Goal: Task Accomplishment & Management: Manage account settings

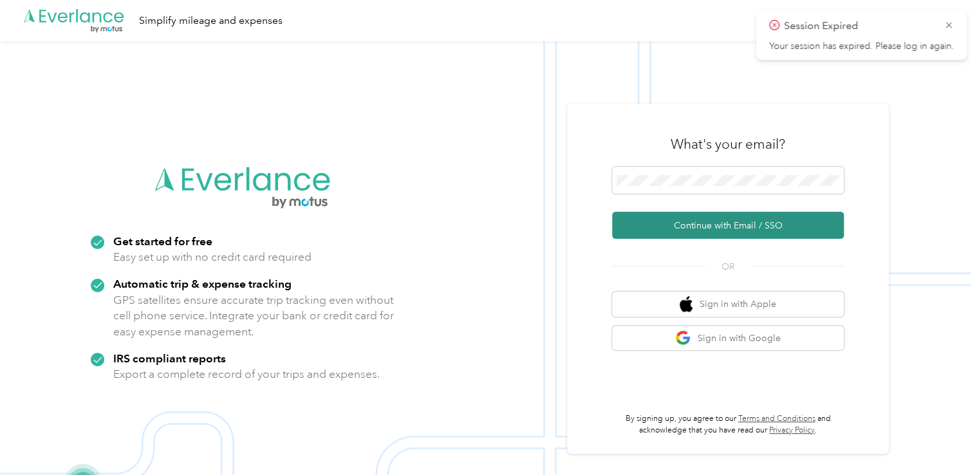
click at [707, 227] on button "Continue with Email / SSO" at bounding box center [728, 225] width 232 height 27
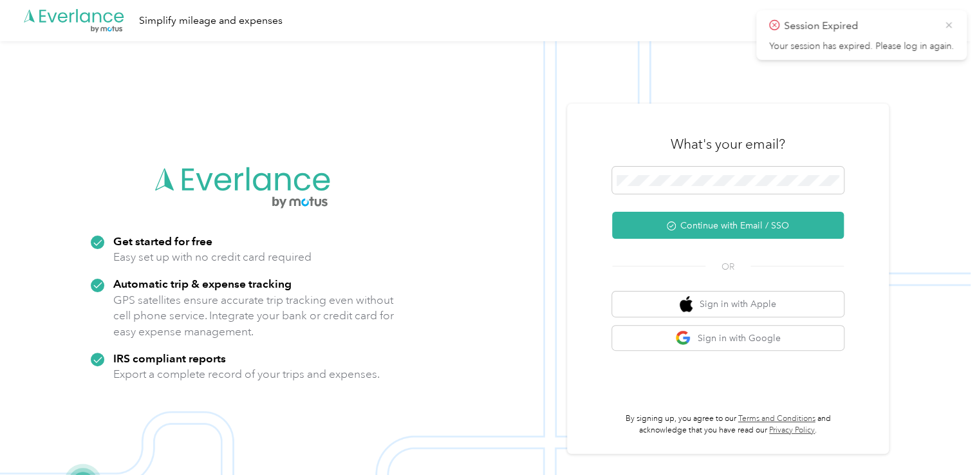
click at [948, 26] on icon at bounding box center [949, 25] width 10 height 12
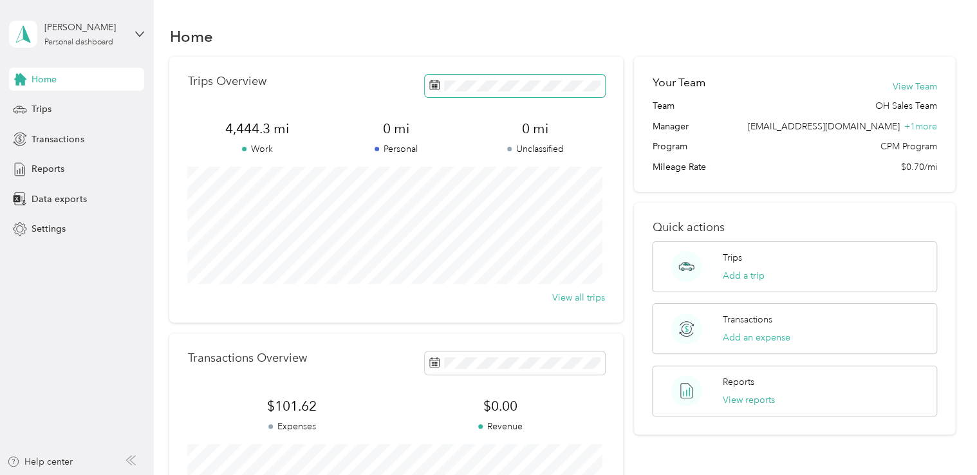
click at [433, 89] on rect at bounding box center [433, 88] width 1 height 1
click at [39, 171] on span "Reports" at bounding box center [48, 169] width 33 height 14
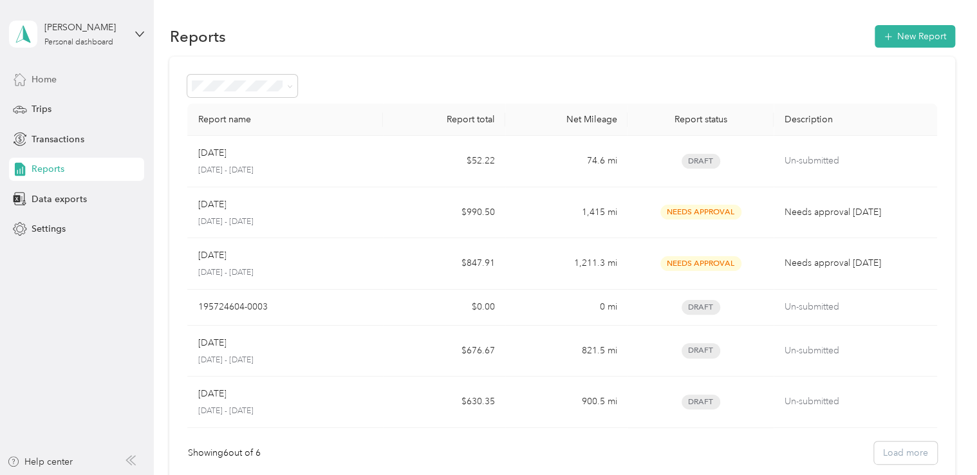
click at [39, 77] on span "Home" at bounding box center [44, 80] width 25 height 14
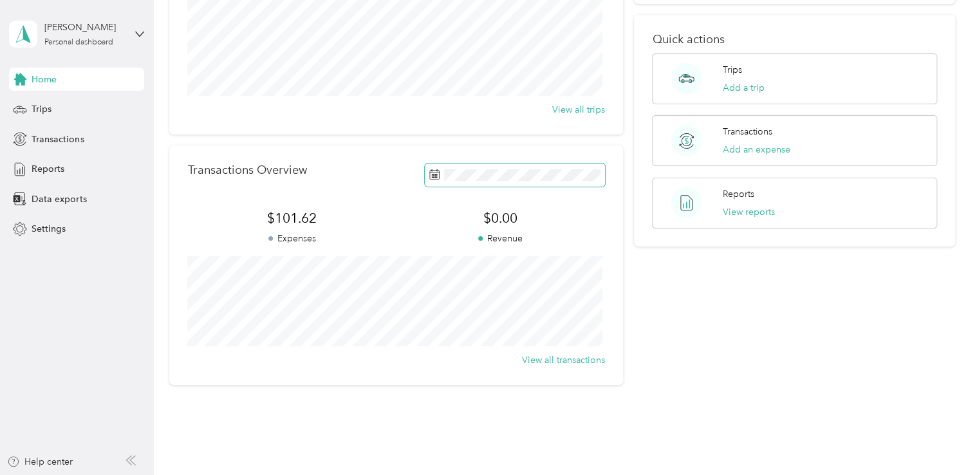
scroll to position [166, 0]
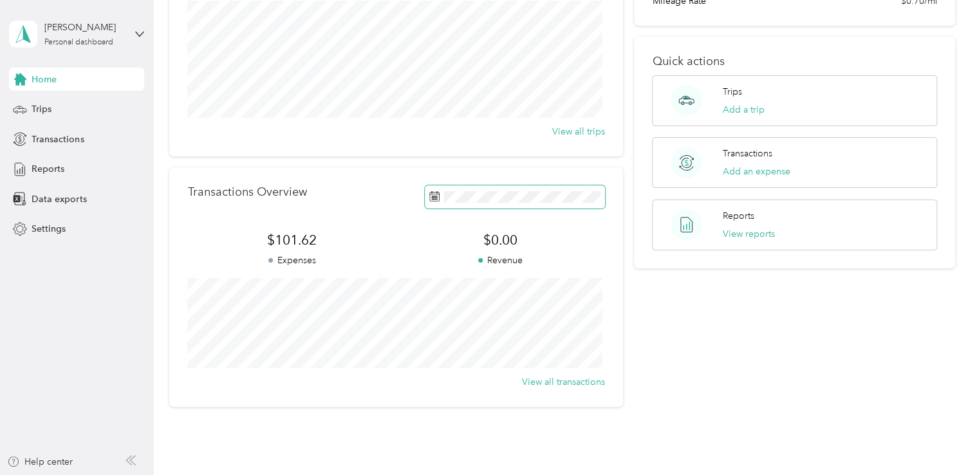
click at [432, 196] on rect at bounding box center [432, 196] width 1 height 1
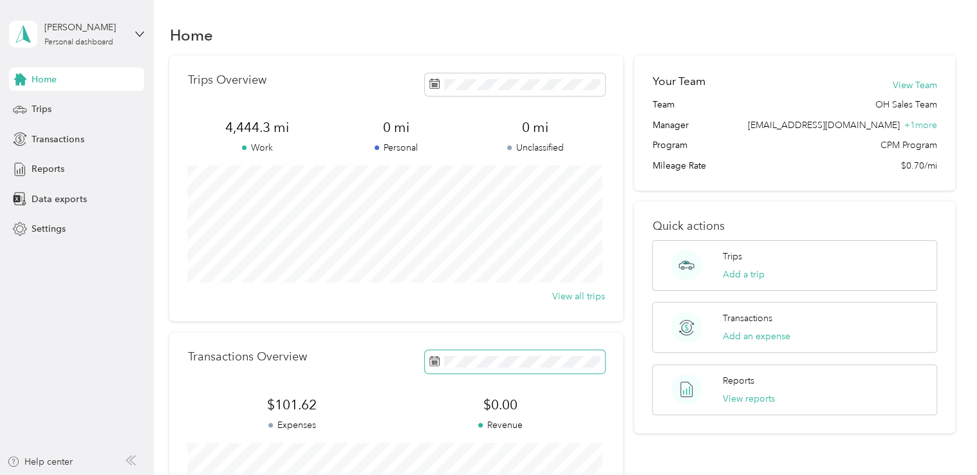
scroll to position [0, 0]
click at [436, 87] on icon at bounding box center [434, 85] width 10 height 10
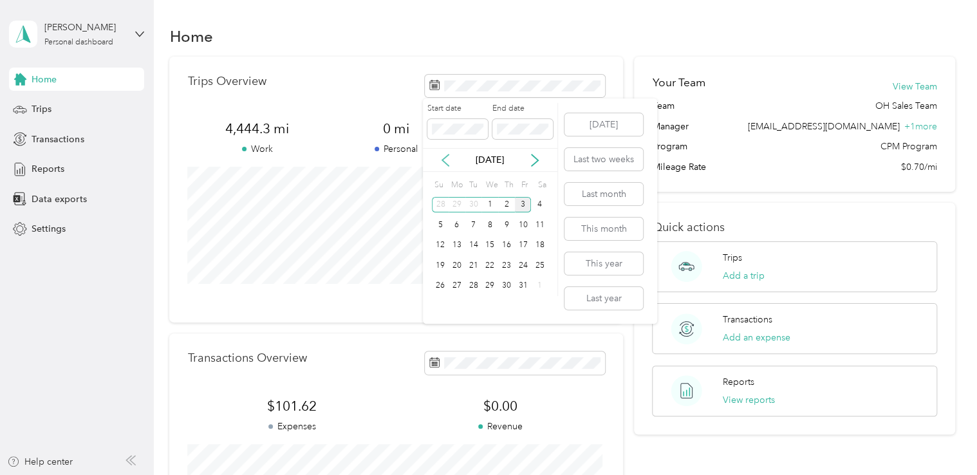
click at [443, 163] on icon at bounding box center [445, 160] width 13 height 13
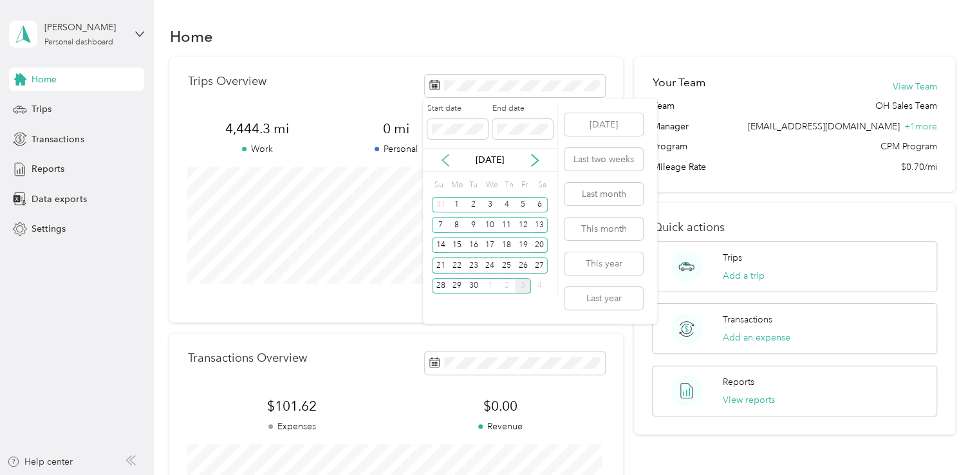
click at [443, 163] on icon at bounding box center [445, 160] width 13 height 13
click at [520, 206] on div "1" at bounding box center [523, 205] width 17 height 16
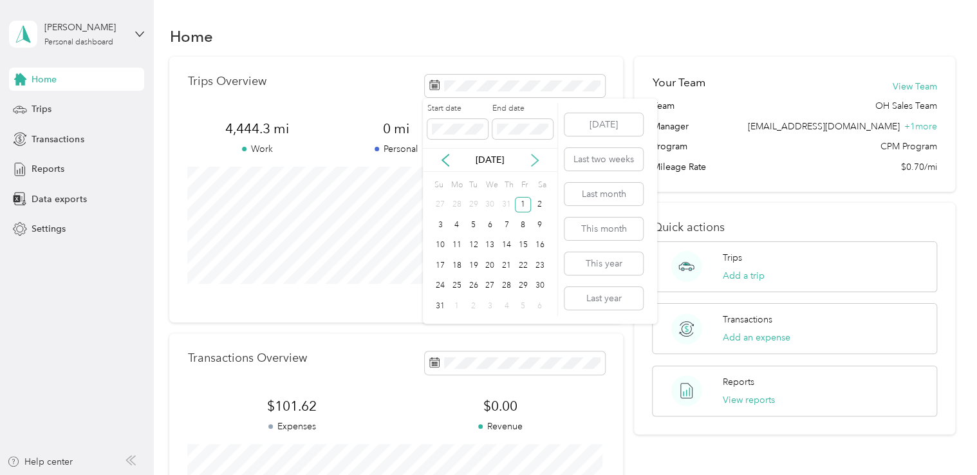
click at [536, 160] on icon at bounding box center [534, 160] width 13 height 13
click at [474, 288] on div "30" at bounding box center [473, 286] width 17 height 16
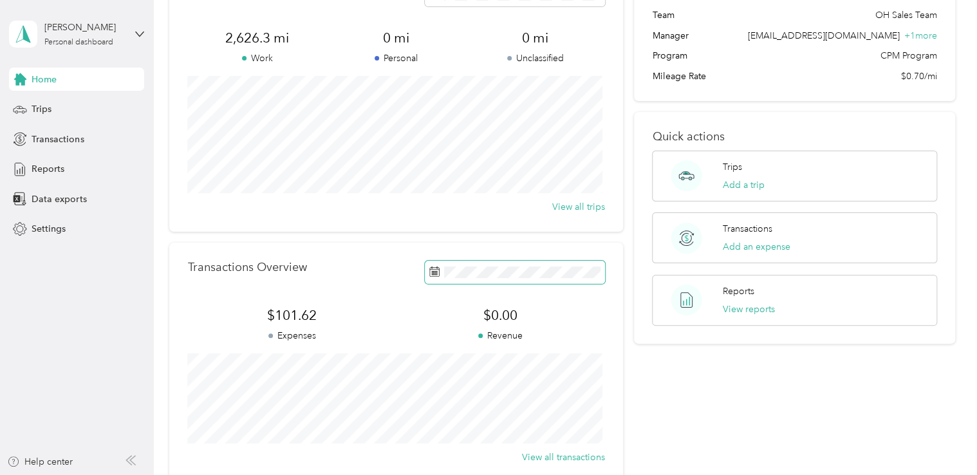
scroll to position [129, 0]
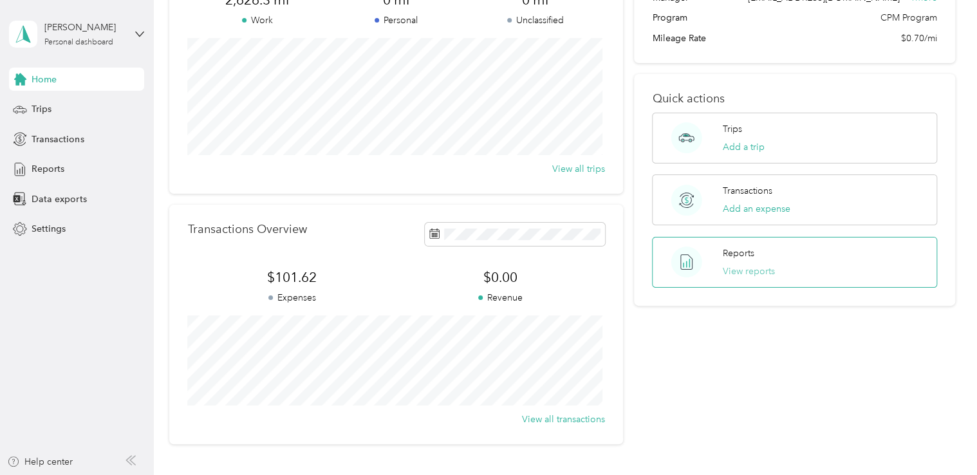
click at [754, 270] on button "View reports" at bounding box center [749, 272] width 52 height 14
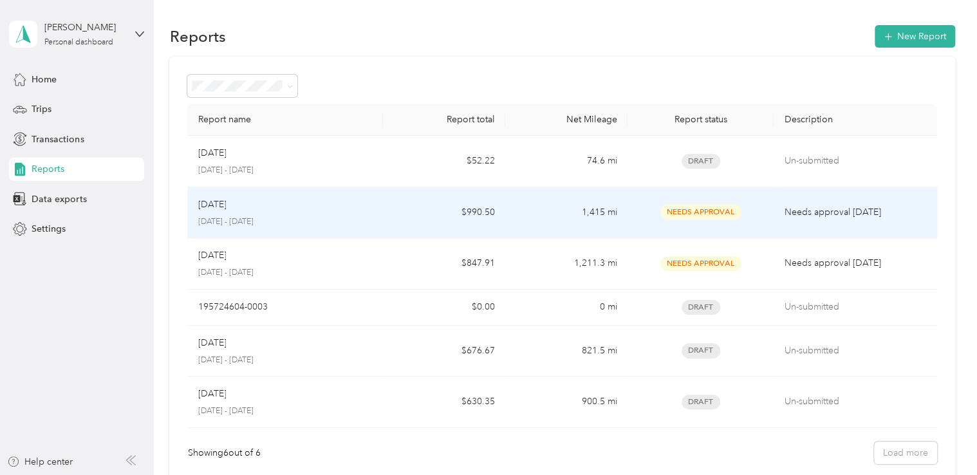
click at [218, 210] on p "Sep 2025" at bounding box center [212, 205] width 28 height 14
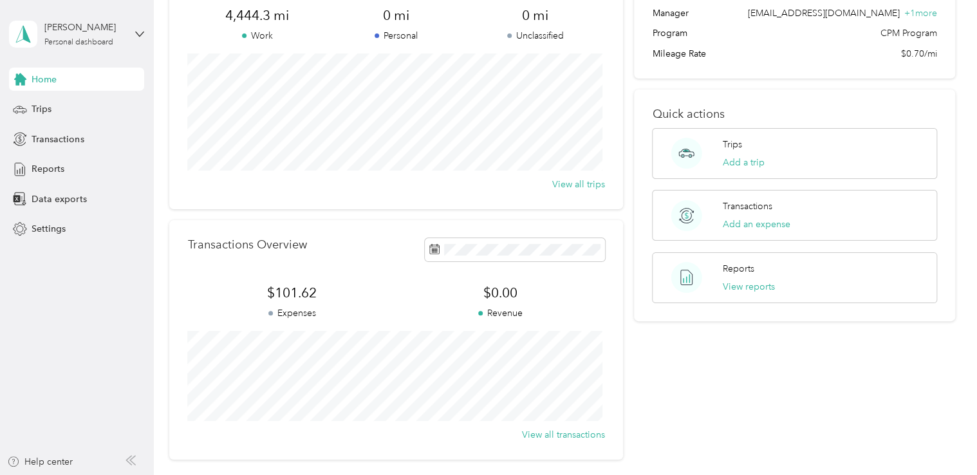
scroll to position [129, 0]
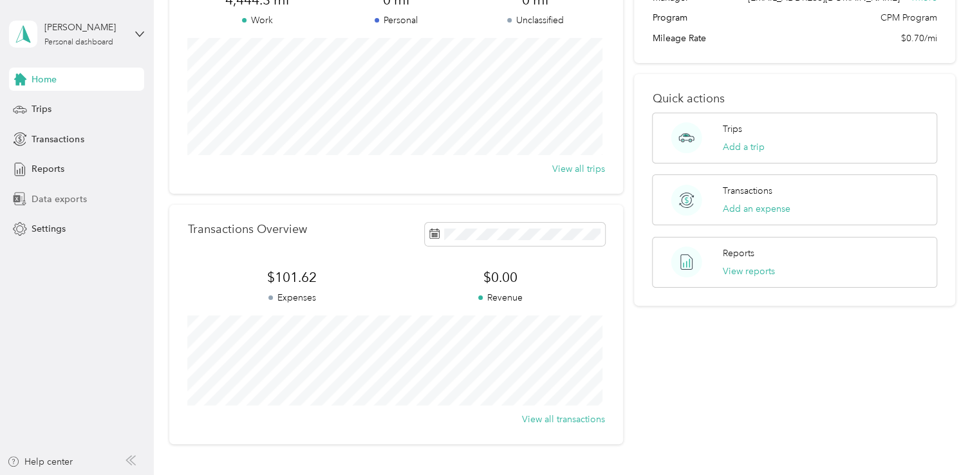
click at [30, 203] on div "Data exports" at bounding box center [76, 198] width 135 height 23
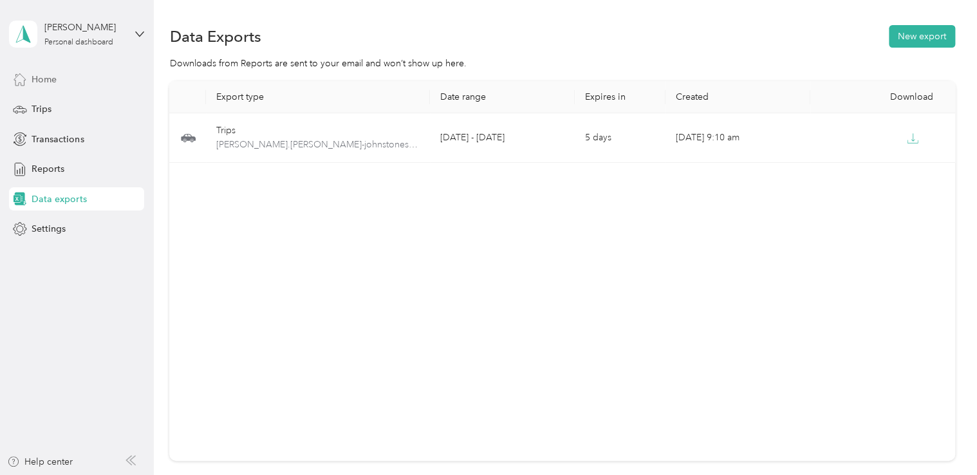
click at [39, 79] on span "Home" at bounding box center [44, 80] width 25 height 14
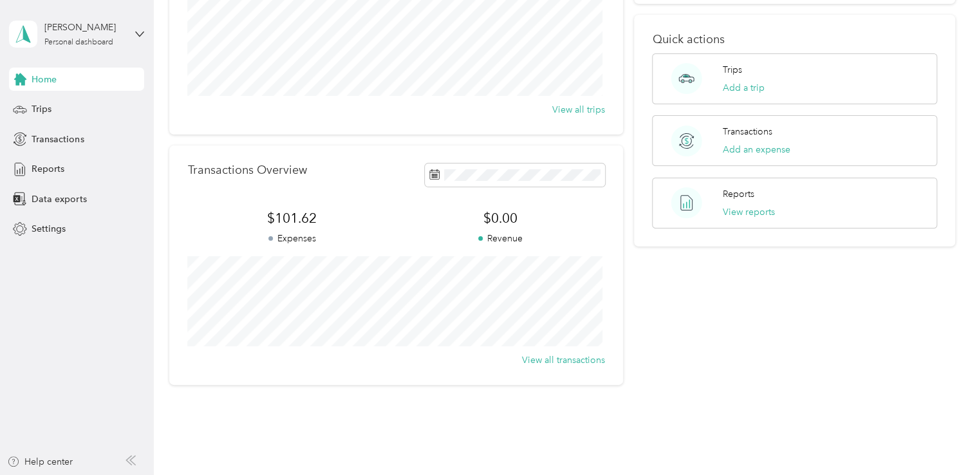
scroll to position [193, 0]
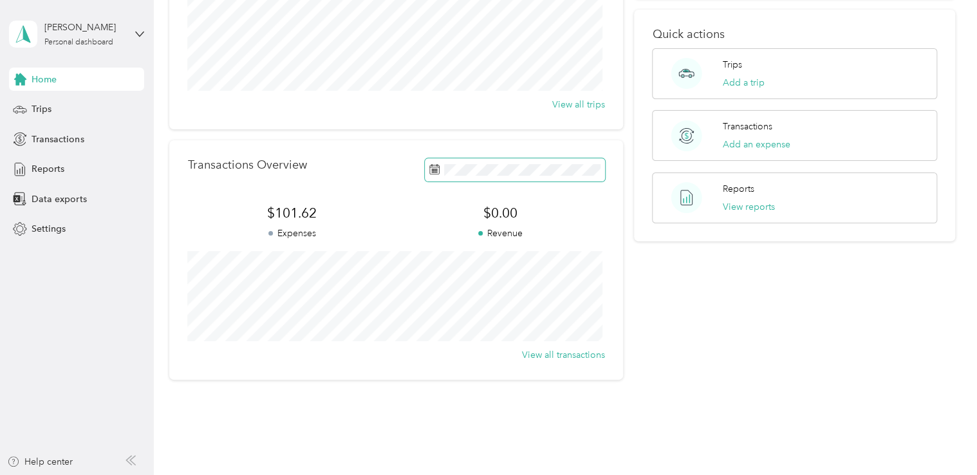
click at [432, 168] on icon at bounding box center [434, 169] width 10 height 10
click at [438, 170] on span at bounding box center [515, 169] width 180 height 23
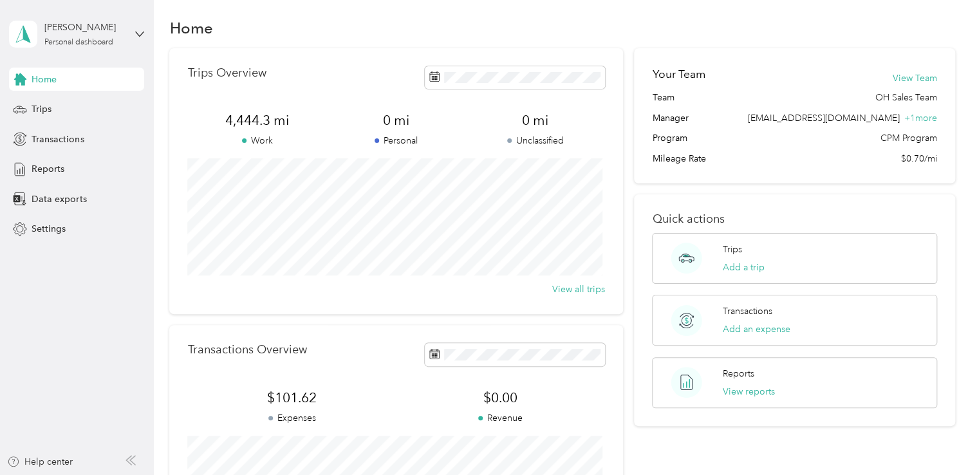
scroll to position [0, 0]
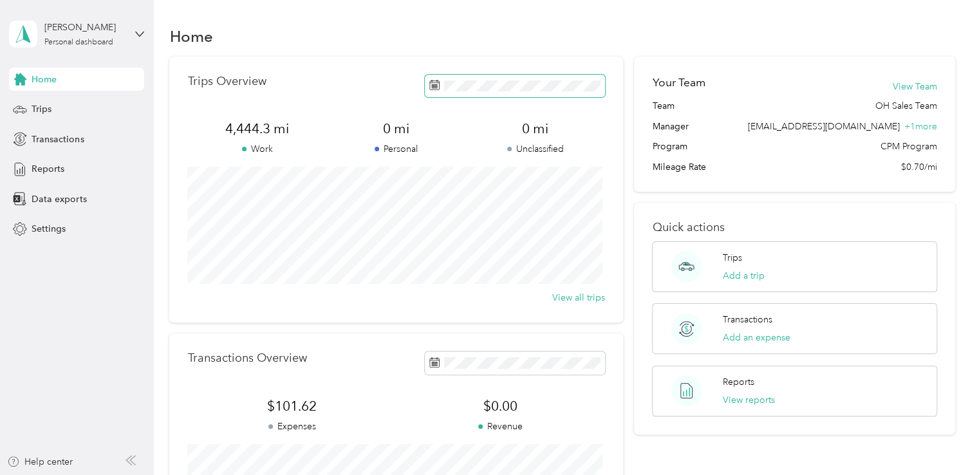
click at [436, 91] on span at bounding box center [434, 86] width 10 height 14
click at [40, 112] on span "Trips" at bounding box center [42, 109] width 20 height 14
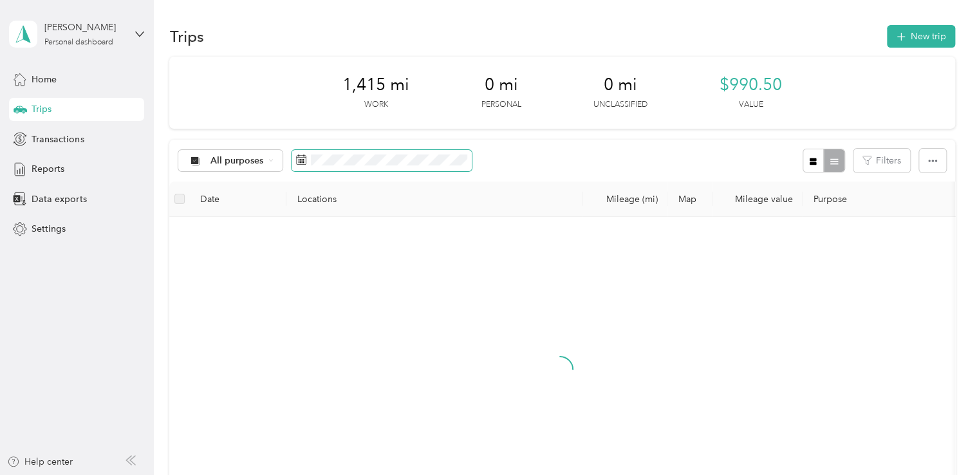
click at [299, 163] on icon at bounding box center [301, 159] width 10 height 10
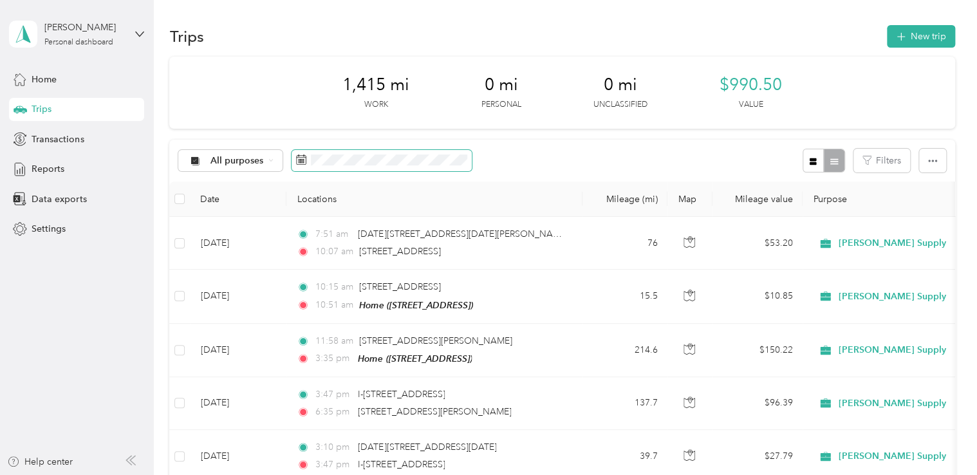
click at [299, 159] on icon at bounding box center [301, 159] width 10 height 10
click at [296, 163] on icon at bounding box center [301, 159] width 10 height 10
click at [290, 164] on div "All purposes" at bounding box center [324, 161] width 293 height 24
click at [305, 158] on icon at bounding box center [302, 159] width 10 height 9
click at [53, 138] on span "Transactions" at bounding box center [58, 140] width 52 height 14
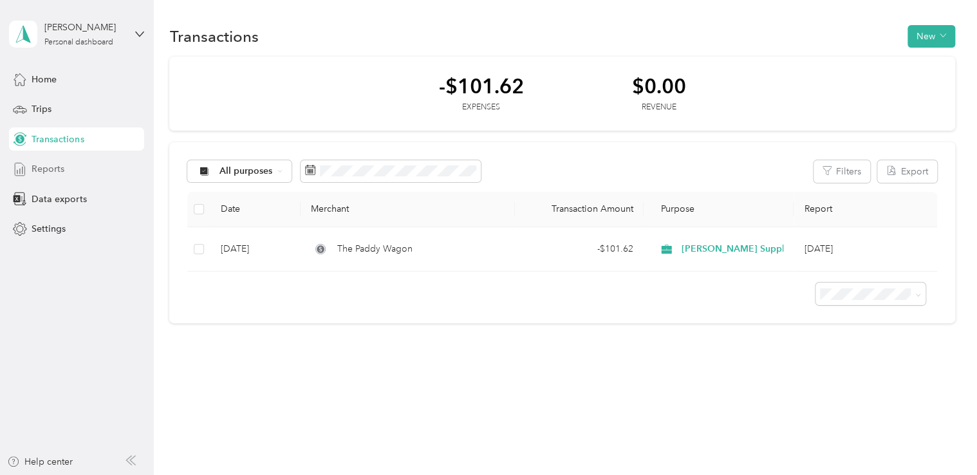
click at [23, 168] on line at bounding box center [23, 170] width 0 height 7
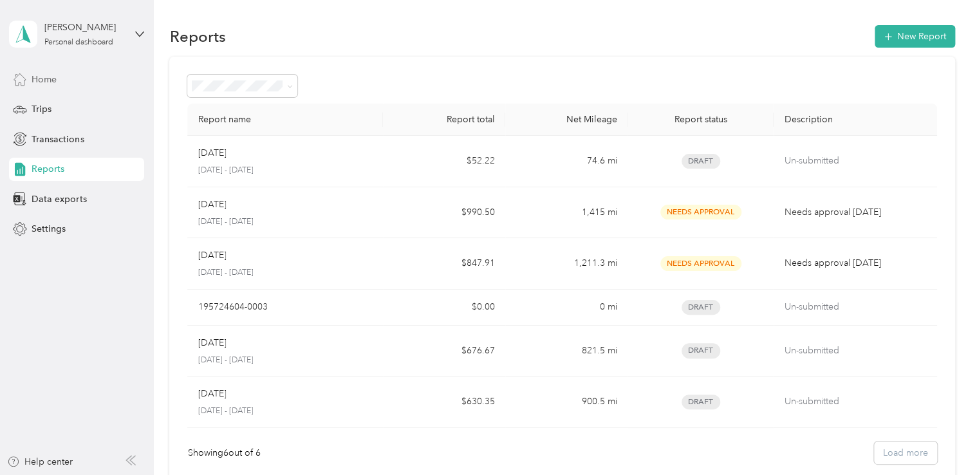
click at [35, 81] on span "Home" at bounding box center [44, 80] width 25 height 14
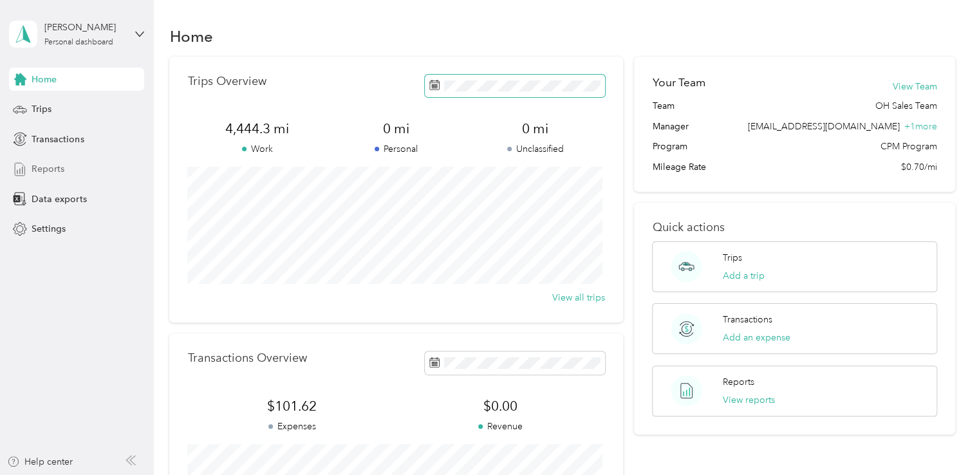
click at [425, 81] on span at bounding box center [515, 86] width 180 height 23
click at [430, 82] on icon at bounding box center [434, 85] width 10 height 10
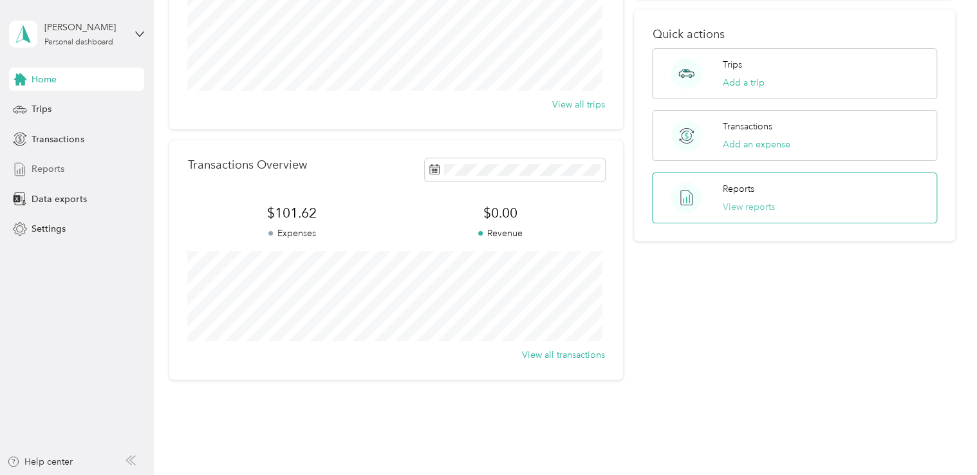
click at [729, 206] on button "View reports" at bounding box center [749, 207] width 52 height 14
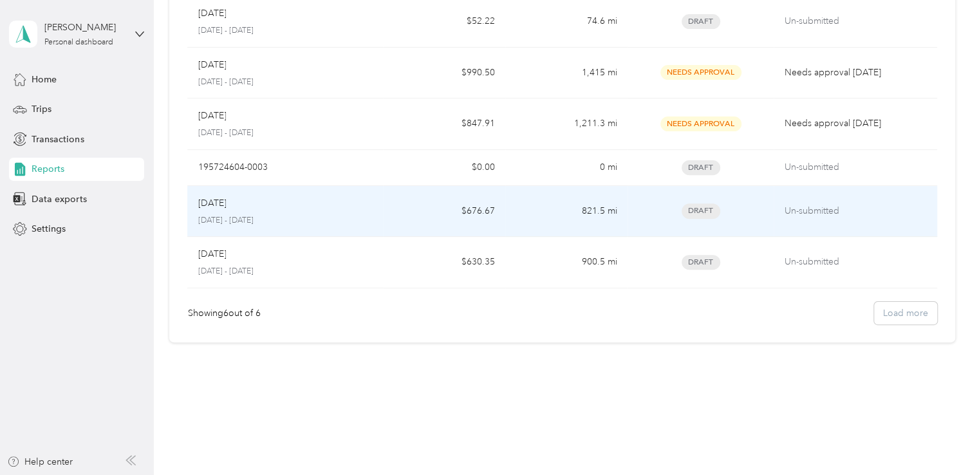
scroll to position [138, 0]
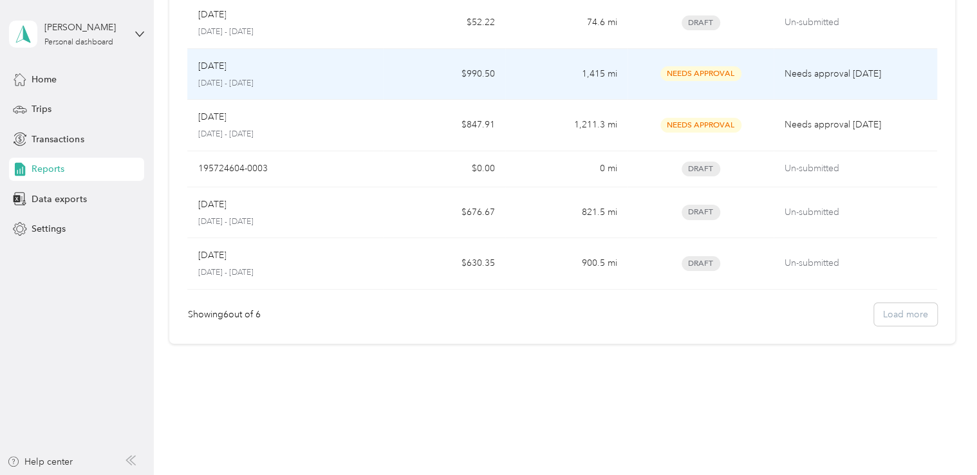
click at [257, 88] on td "Sep 2025 September 1 - 30, 2025" at bounding box center [285, 74] width 196 height 51
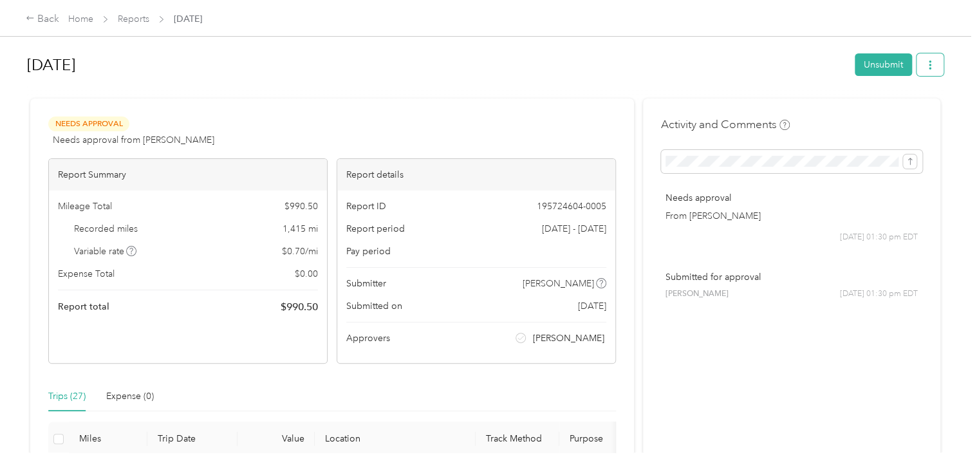
click at [928, 60] on span "button" at bounding box center [929, 64] width 9 height 11
click at [895, 69] on button "Unsubmit" at bounding box center [883, 64] width 57 height 23
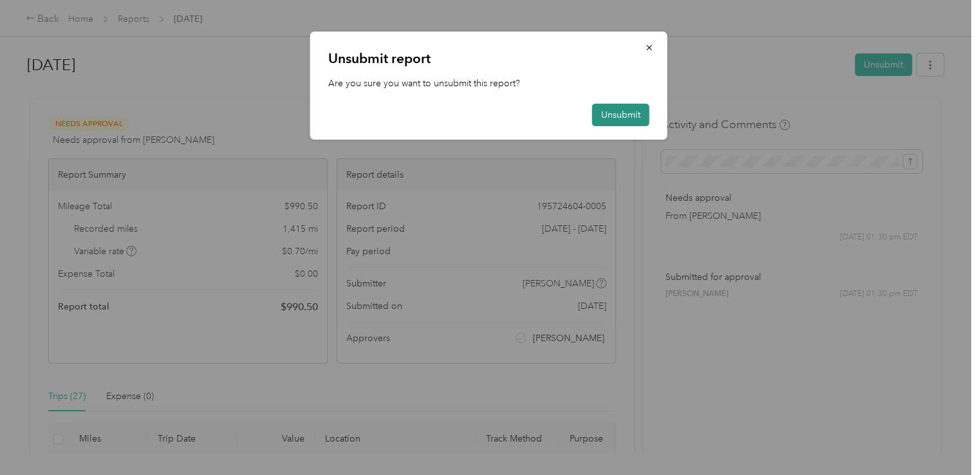
click at [634, 123] on button "Unsubmit" at bounding box center [620, 115] width 57 height 23
click at [652, 50] on icon "button" at bounding box center [649, 47] width 9 height 9
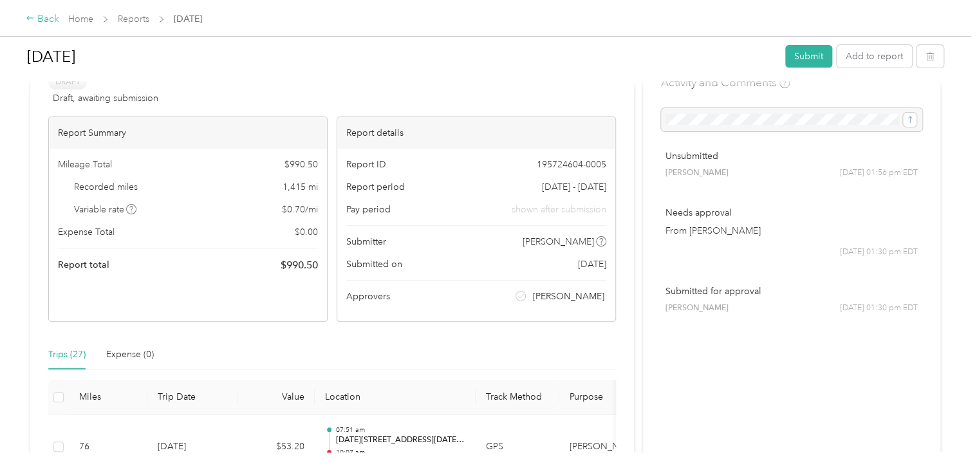
scroll to position [64, 0]
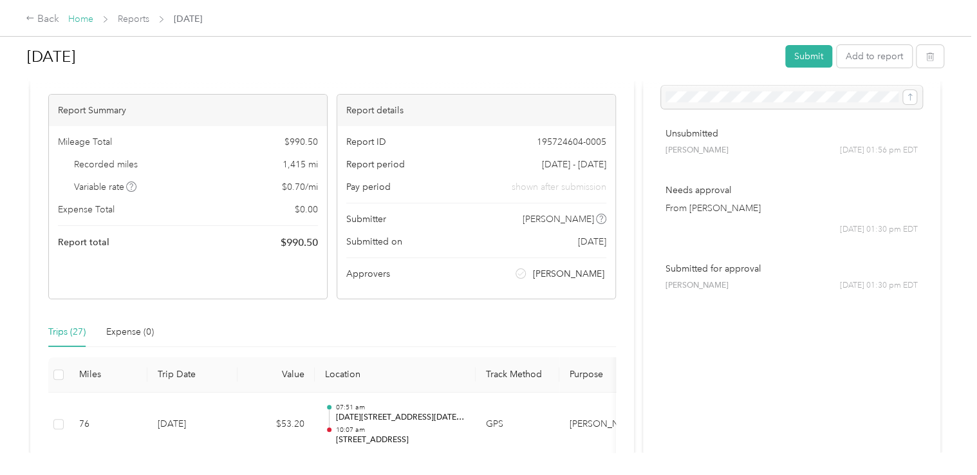
click at [74, 17] on link "Home" at bounding box center [80, 19] width 25 height 11
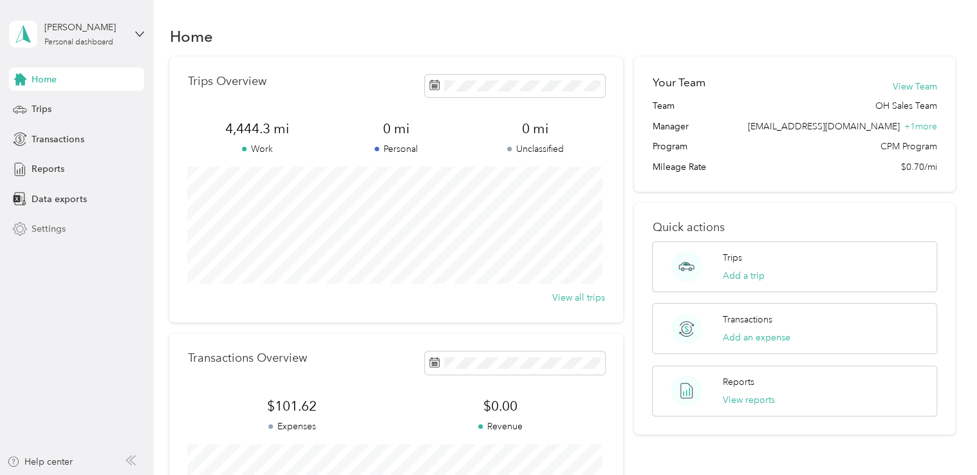
click at [43, 228] on span "Settings" at bounding box center [49, 229] width 34 height 14
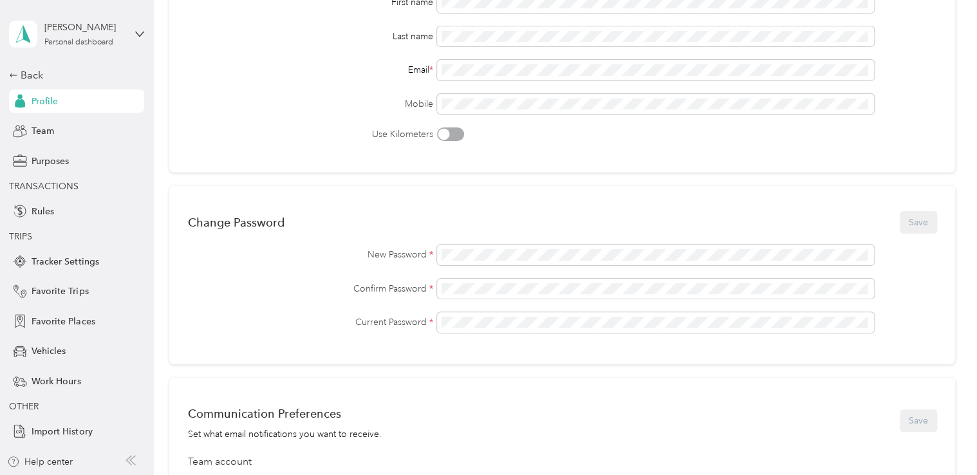
scroll to position [193, 0]
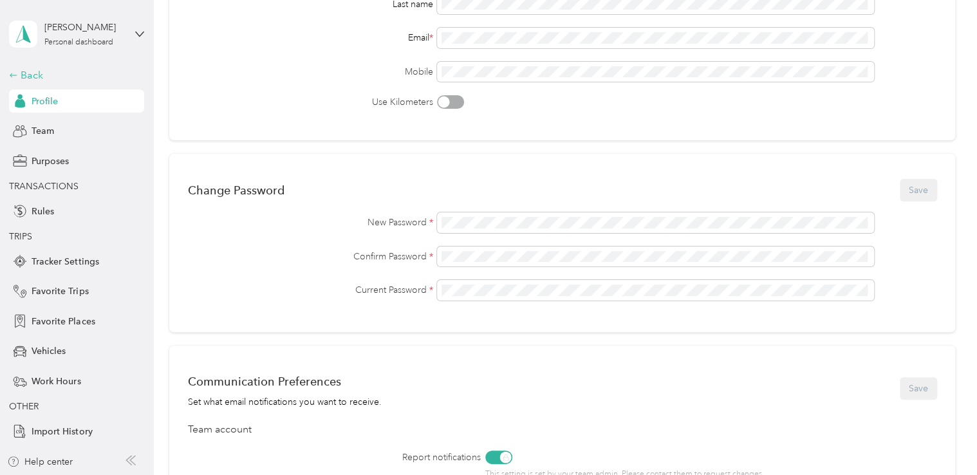
click at [26, 74] on div "Back" at bounding box center [73, 75] width 129 height 15
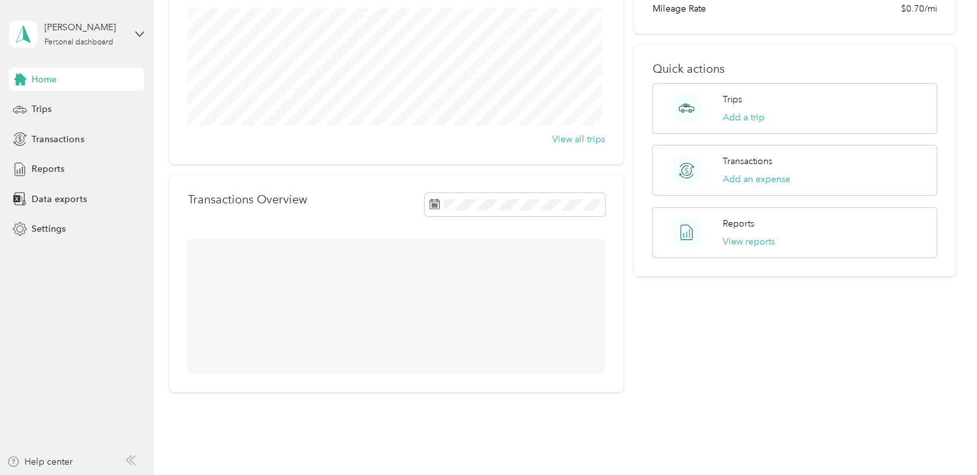
scroll to position [193, 0]
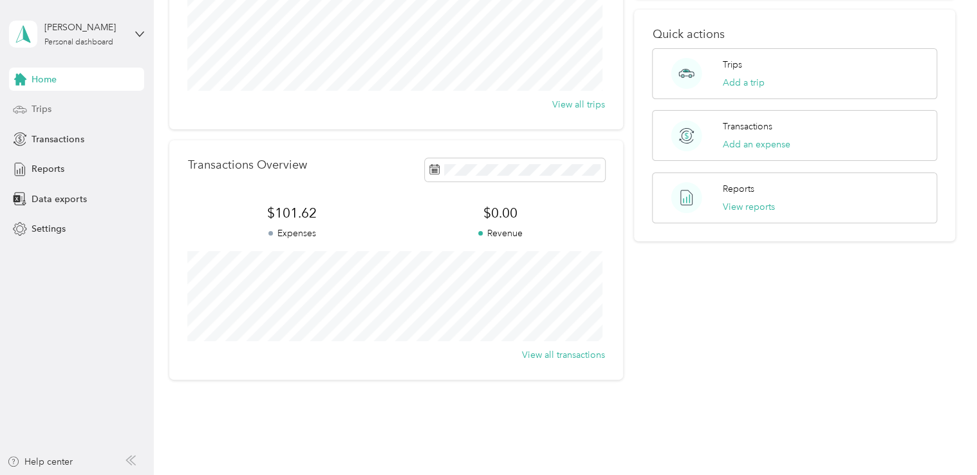
click at [44, 112] on span "Trips" at bounding box center [42, 109] width 20 height 14
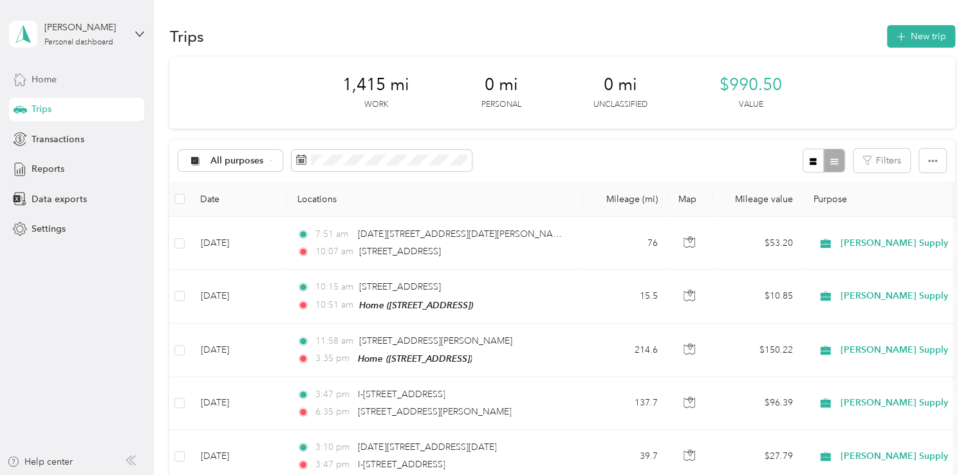
click at [35, 77] on span "Home" at bounding box center [44, 80] width 25 height 14
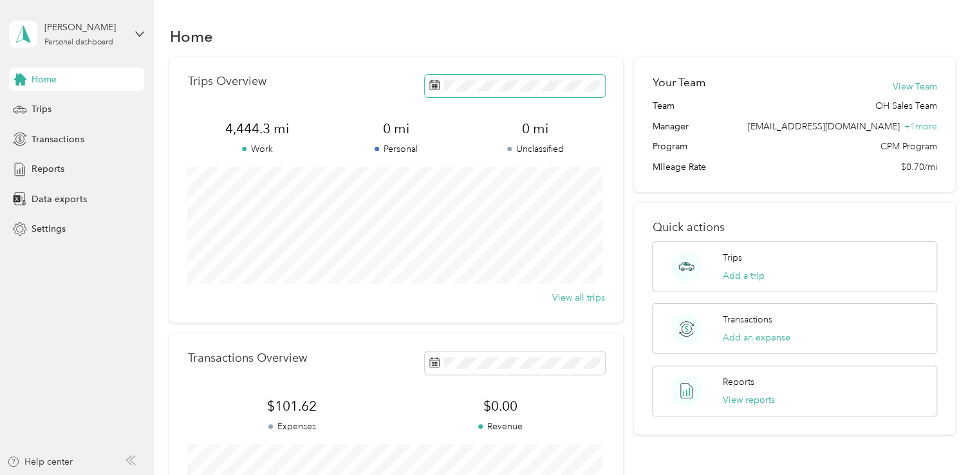
click at [494, 93] on span at bounding box center [515, 86] width 180 height 23
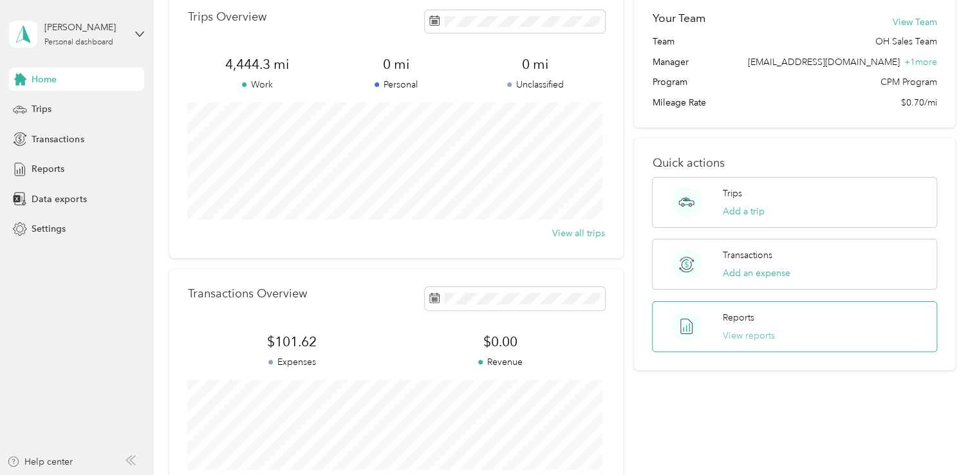
click at [741, 333] on button "View reports" at bounding box center [749, 336] width 52 height 14
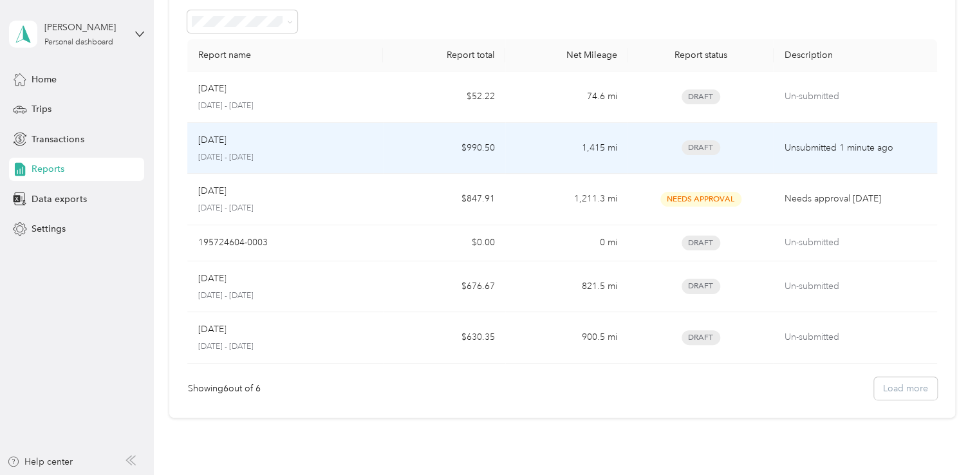
click at [266, 153] on p "September 1 - 30, 2025" at bounding box center [285, 158] width 175 height 12
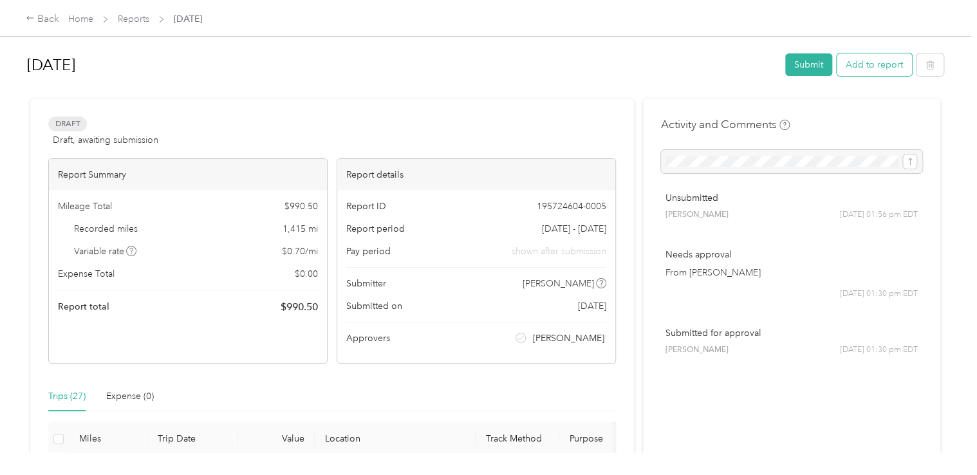
click at [847, 63] on button "Add to report" at bounding box center [874, 64] width 75 height 23
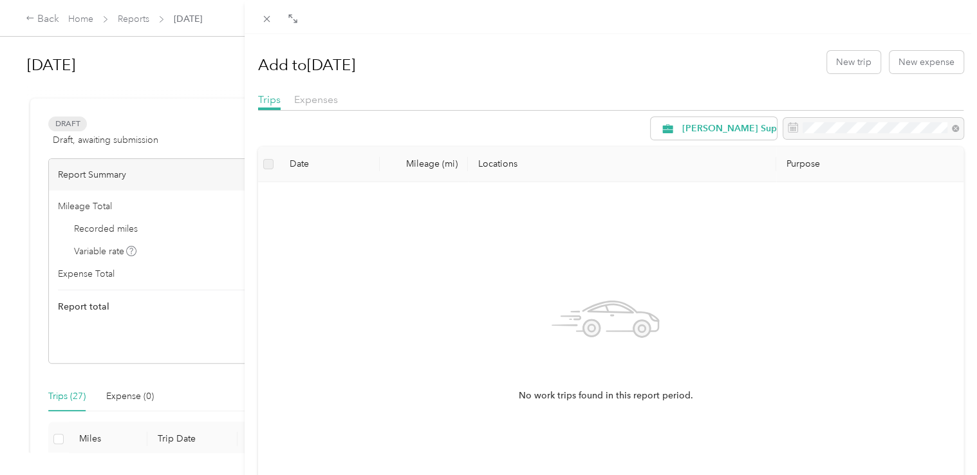
click at [62, 15] on div "Add to Sep 2025 New trip New expense Trips Expenses Johnstone Supply Date Milea…" at bounding box center [488, 237] width 977 height 475
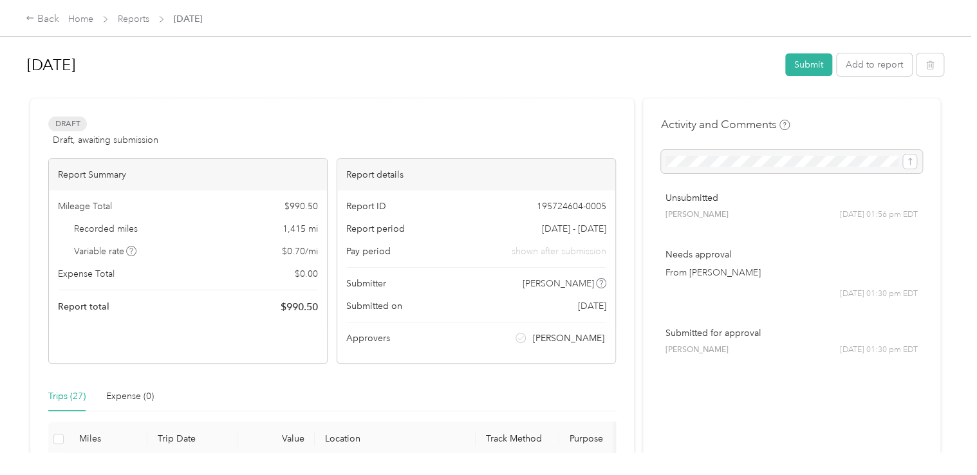
click at [51, 18] on div at bounding box center [488, 237] width 977 height 475
click at [78, 17] on link "Home" at bounding box center [80, 19] width 25 height 11
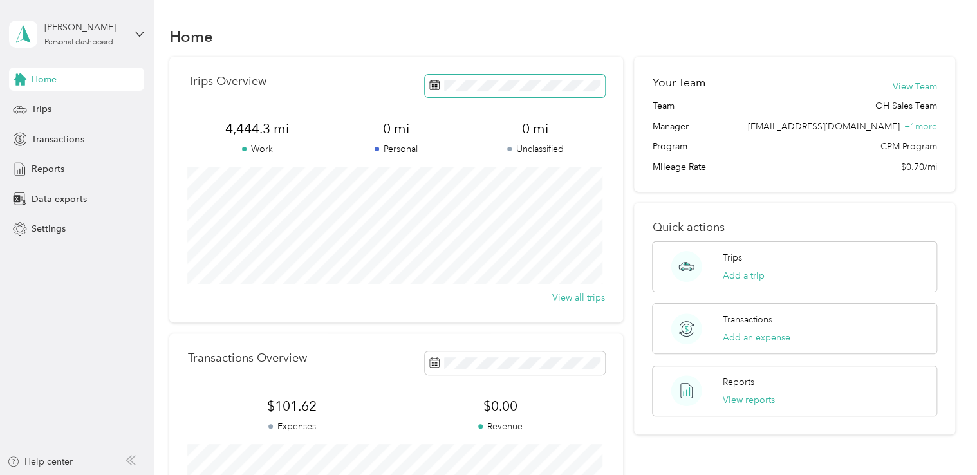
click at [429, 89] on icon at bounding box center [434, 85] width 10 height 10
click at [432, 86] on icon at bounding box center [434, 85] width 10 height 10
drag, startPoint x: 440, startPoint y: 84, endPoint x: 413, endPoint y: 87, distance: 27.2
click at [413, 87] on div "Trips Overview" at bounding box center [395, 86] width 417 height 23
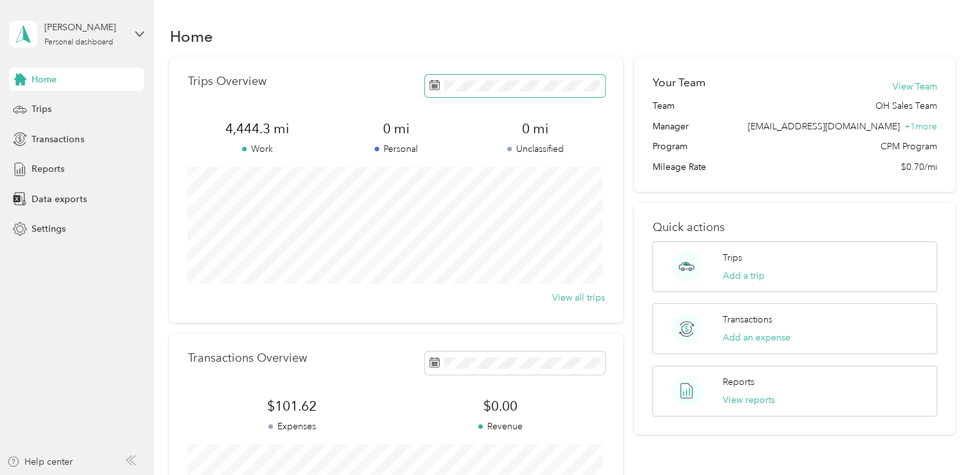
click at [431, 86] on icon at bounding box center [434, 85] width 10 height 10
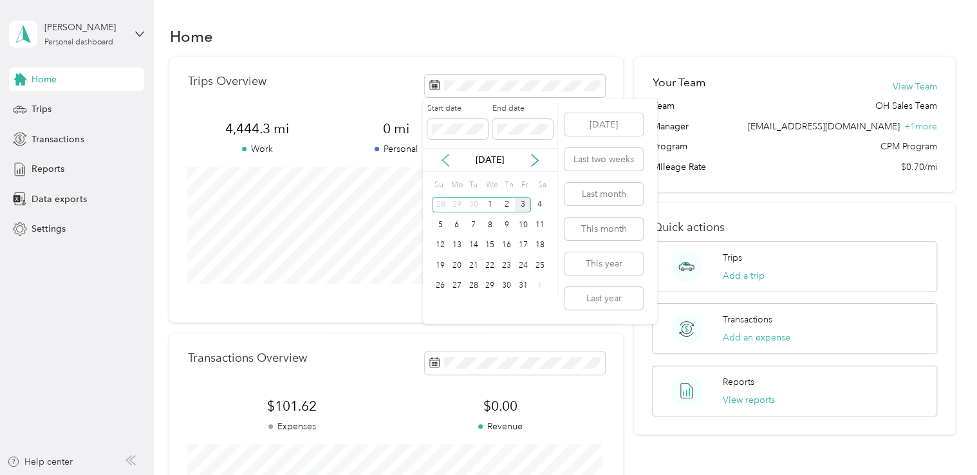
click at [447, 158] on icon at bounding box center [445, 160] width 13 height 13
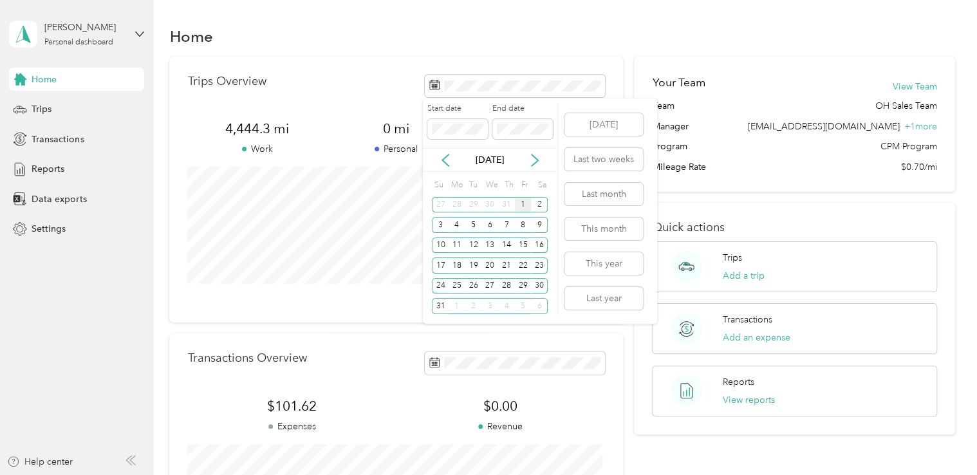
click at [521, 204] on div "1" at bounding box center [523, 205] width 17 height 16
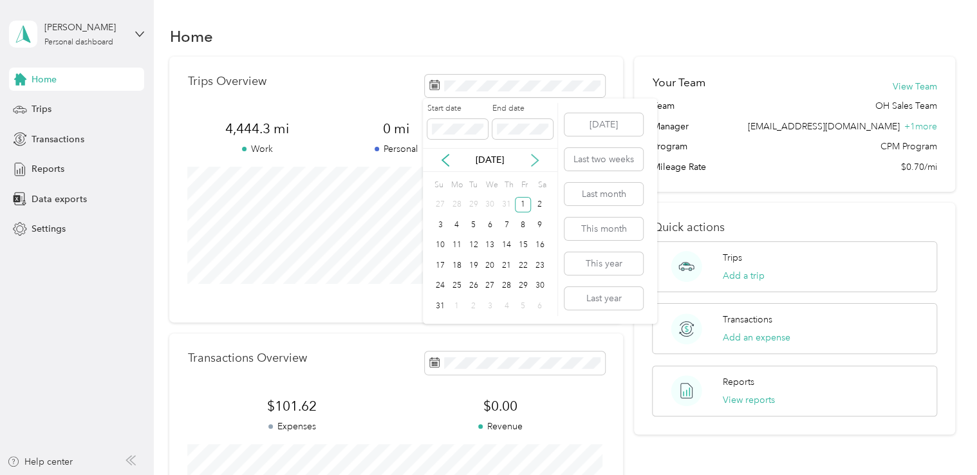
click at [539, 163] on icon at bounding box center [534, 160] width 13 height 13
click at [476, 287] on div "30" at bounding box center [473, 286] width 17 height 16
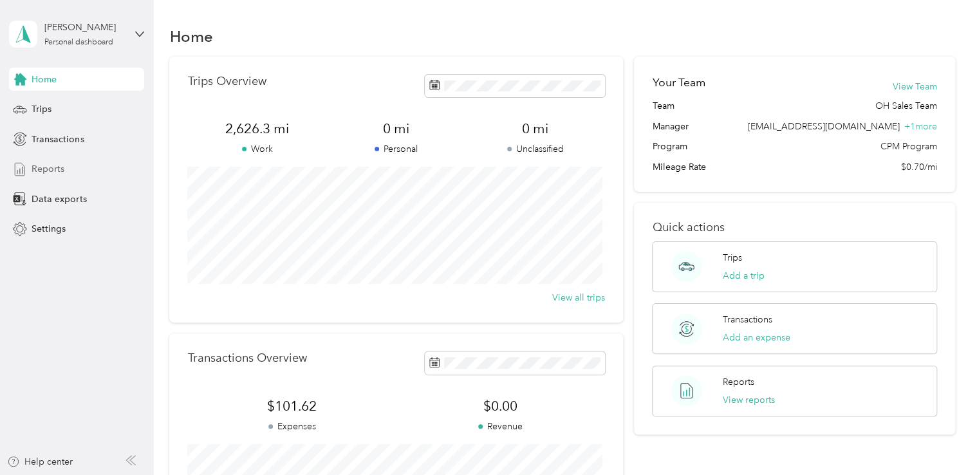
click at [35, 169] on span "Reports" at bounding box center [48, 169] width 33 height 14
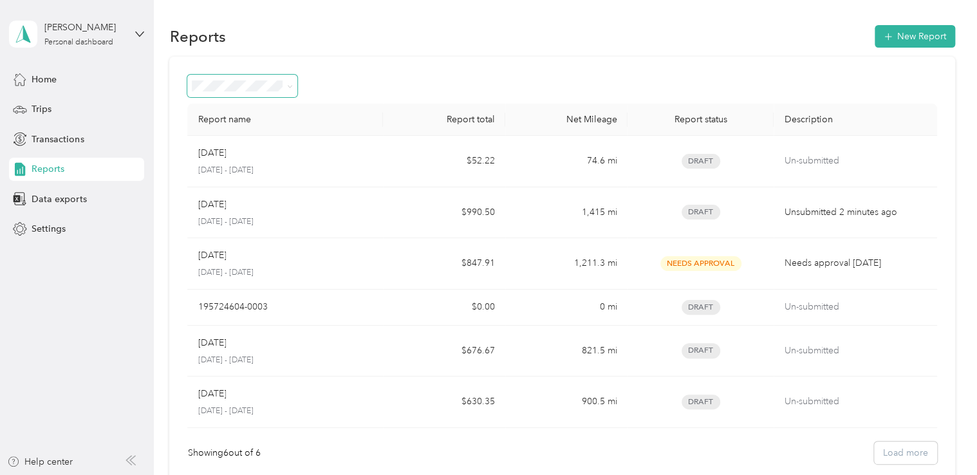
click at [293, 85] on span at bounding box center [242, 86] width 110 height 23
click at [284, 89] on span at bounding box center [288, 86] width 10 height 14
click at [293, 87] on icon at bounding box center [290, 87] width 6 height 6
click at [201, 135] on div "Draft" at bounding box center [243, 133] width 92 height 14
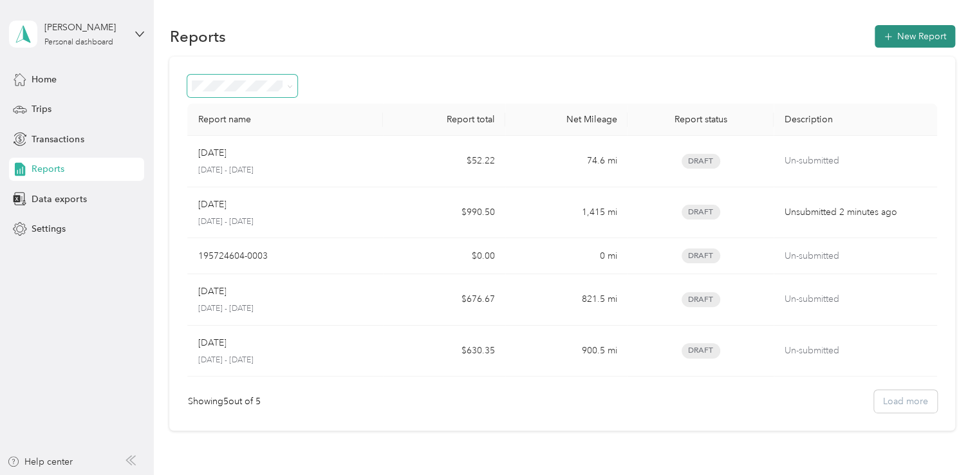
click at [909, 37] on button "New Report" at bounding box center [915, 36] width 80 height 23
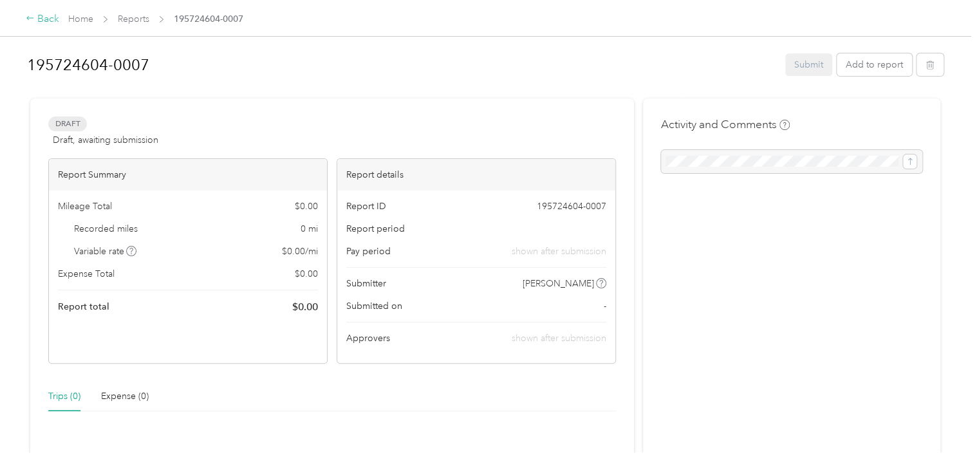
click at [41, 17] on div "Back" at bounding box center [42, 19] width 33 height 15
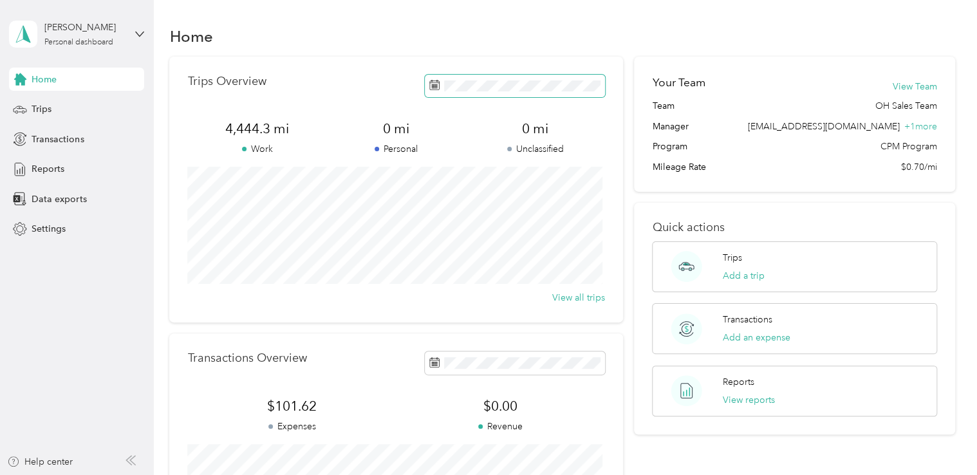
click at [429, 85] on icon at bounding box center [434, 85] width 10 height 10
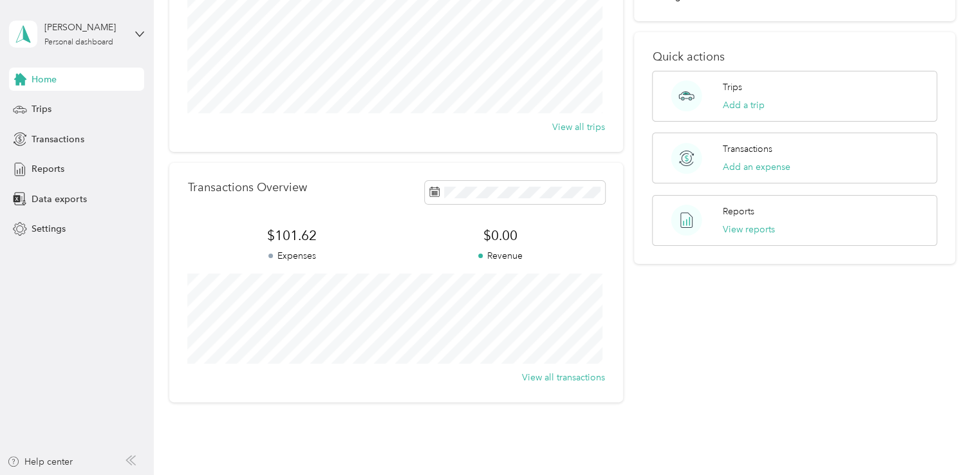
scroll to position [193, 0]
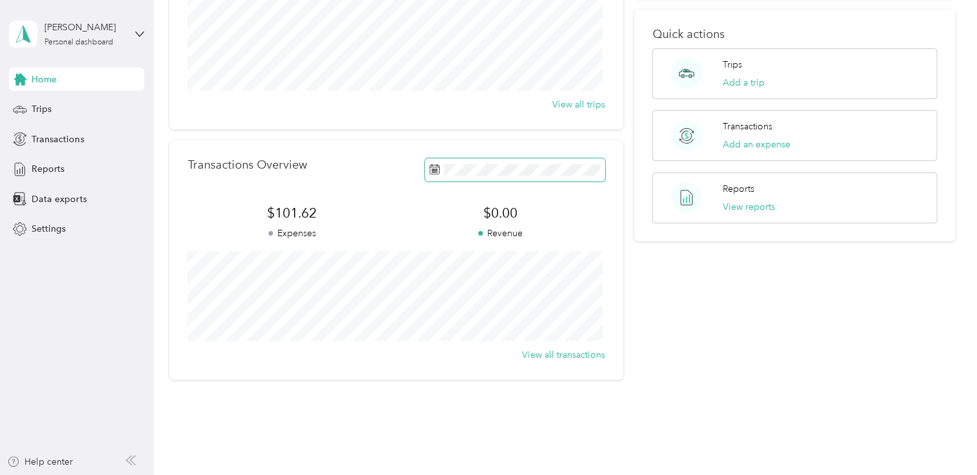
click at [438, 174] on span at bounding box center [515, 169] width 180 height 23
click at [570, 360] on button "View all transactions" at bounding box center [563, 355] width 83 height 14
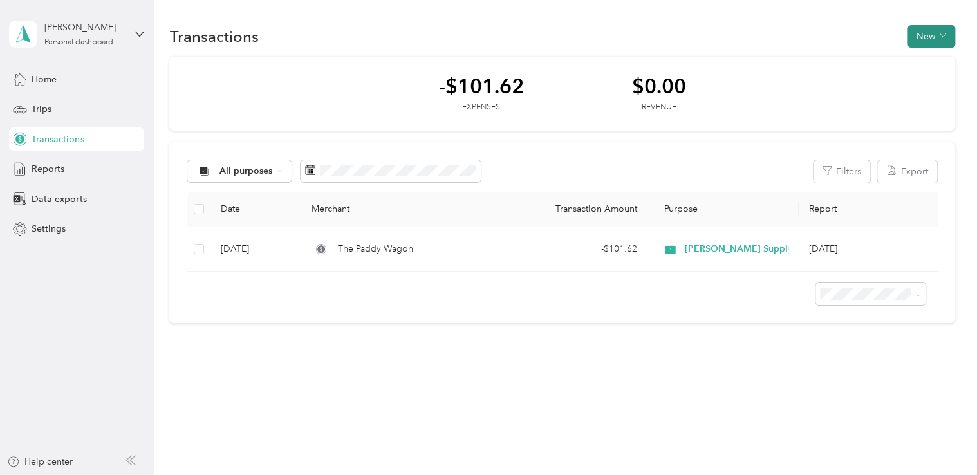
click at [934, 37] on button "New" at bounding box center [931, 36] width 48 height 23
click at [781, 32] on div "Transactions New" at bounding box center [561, 36] width 785 height 27
click at [44, 73] on span "Home" at bounding box center [44, 80] width 25 height 14
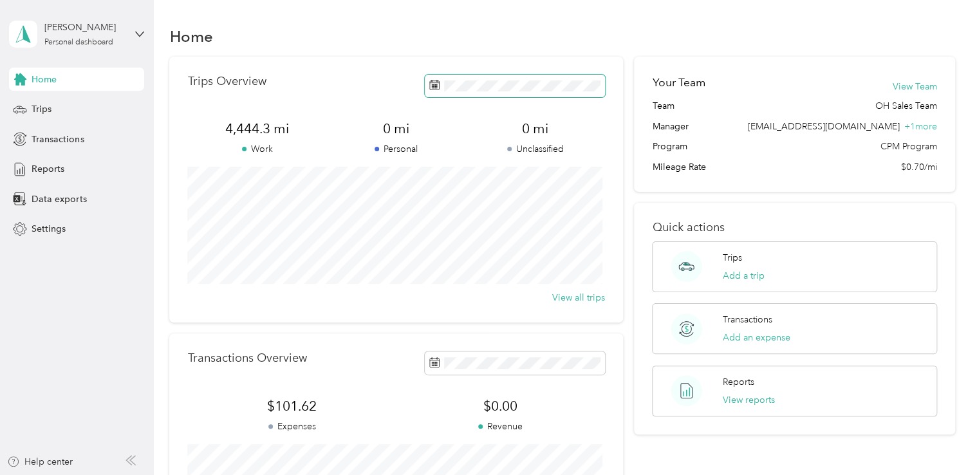
click at [438, 93] on span at bounding box center [515, 86] width 180 height 23
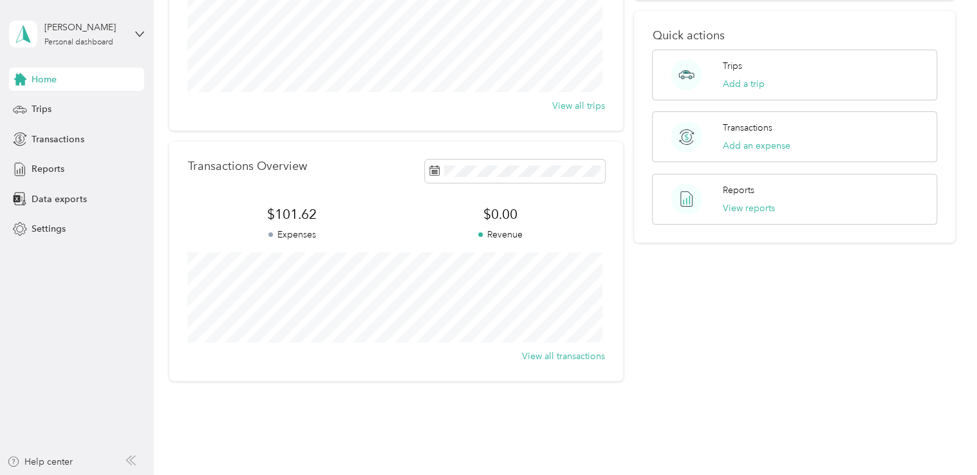
scroll to position [193, 0]
click at [432, 174] on icon at bounding box center [434, 169] width 10 height 10
click at [53, 201] on span "Data exports" at bounding box center [59, 199] width 55 height 14
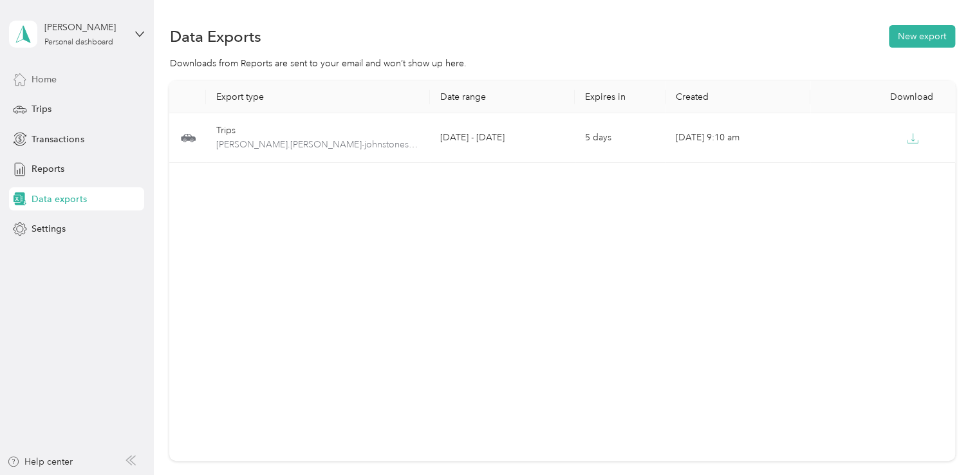
click at [49, 84] on span "Home" at bounding box center [44, 80] width 25 height 14
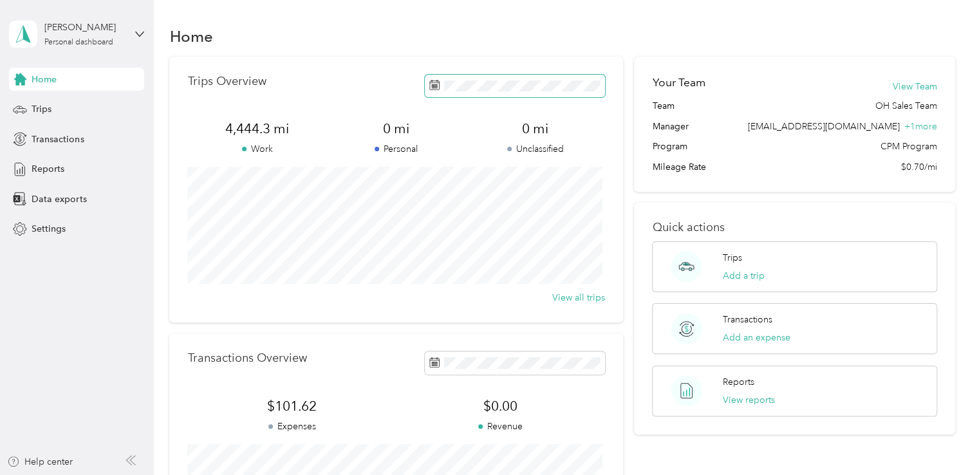
click at [437, 80] on icon at bounding box center [434, 85] width 10 height 10
click at [436, 82] on icon at bounding box center [436, 81] width 1 height 2
drag, startPoint x: 434, startPoint y: 82, endPoint x: 407, endPoint y: 85, distance: 27.9
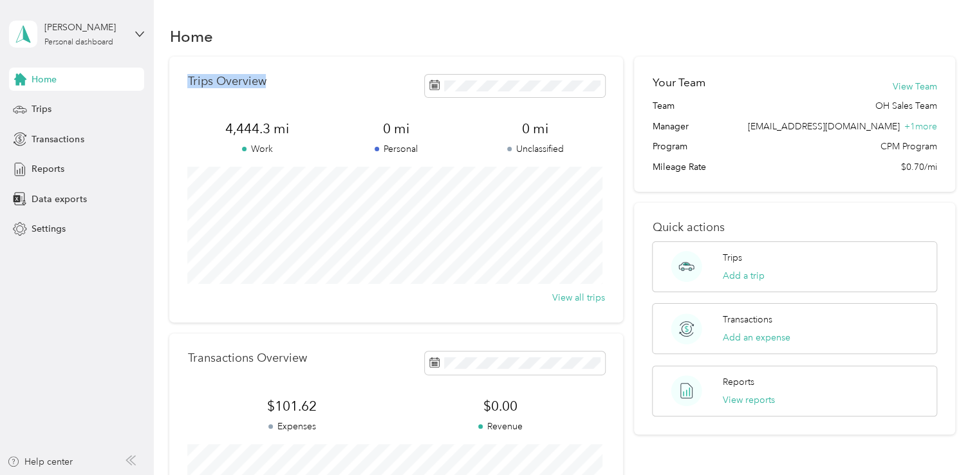
click at [402, 85] on div "Trips Overview" at bounding box center [395, 86] width 417 height 23
drag, startPoint x: 425, startPoint y: 85, endPoint x: 407, endPoint y: 88, distance: 18.3
click at [407, 88] on div "Trips Overview" at bounding box center [395, 86] width 417 height 23
click at [438, 88] on span at bounding box center [515, 86] width 180 height 23
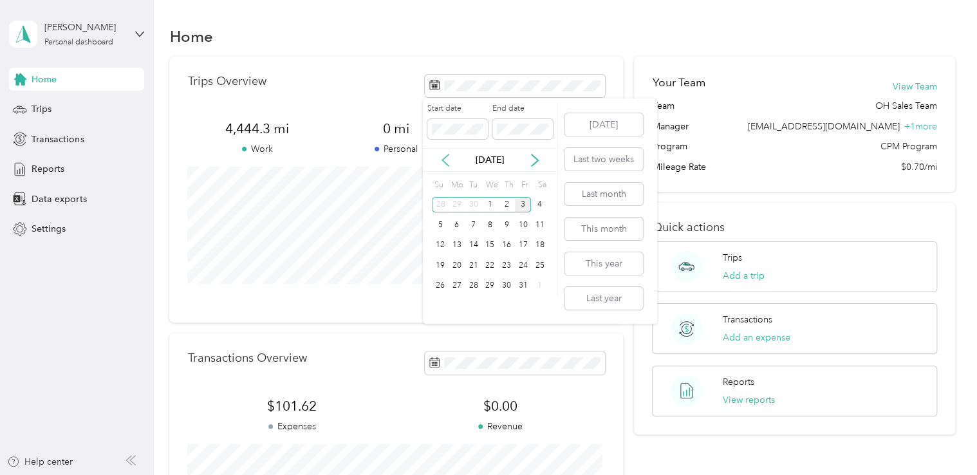
click at [444, 161] on icon at bounding box center [445, 160] width 6 height 12
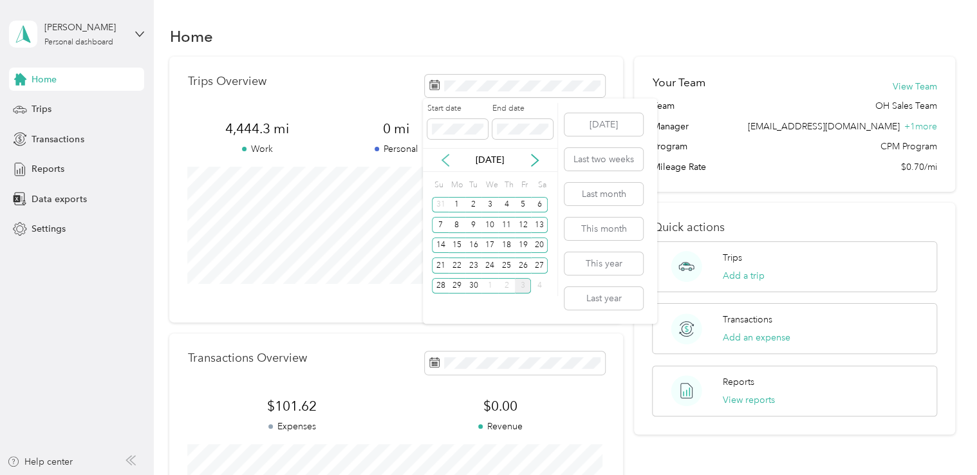
click at [444, 161] on icon at bounding box center [445, 160] width 6 height 12
click at [525, 206] on div "1" at bounding box center [523, 205] width 17 height 16
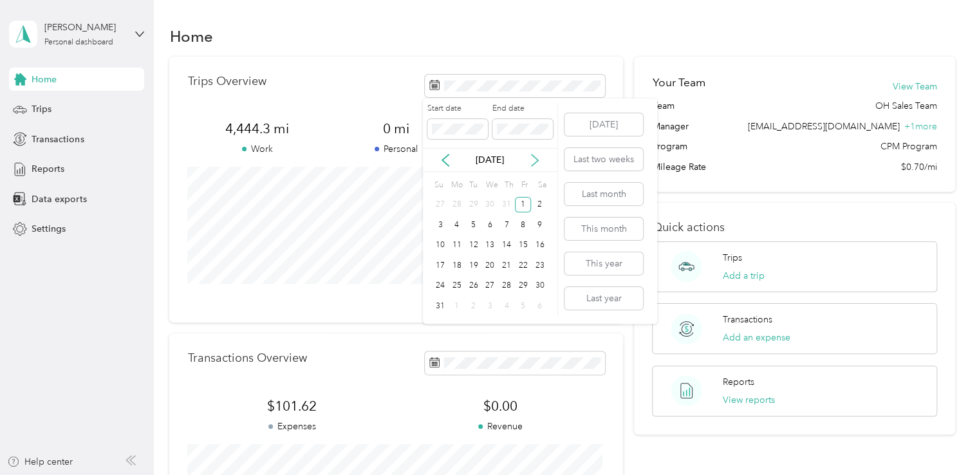
click at [537, 160] on icon at bounding box center [535, 160] width 6 height 12
click at [470, 290] on div "30" at bounding box center [473, 286] width 17 height 16
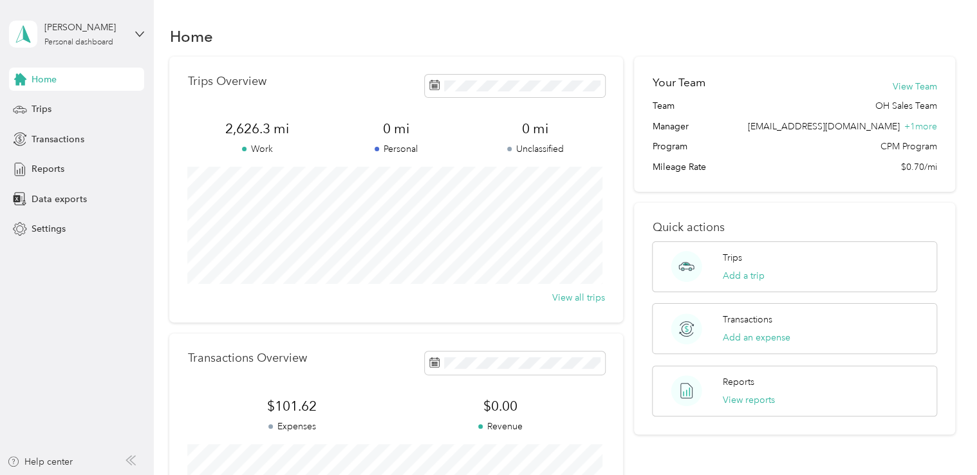
click at [355, 96] on div "Trips Overview" at bounding box center [395, 86] width 417 height 23
click at [573, 301] on button "View all trips" at bounding box center [578, 298] width 53 height 14
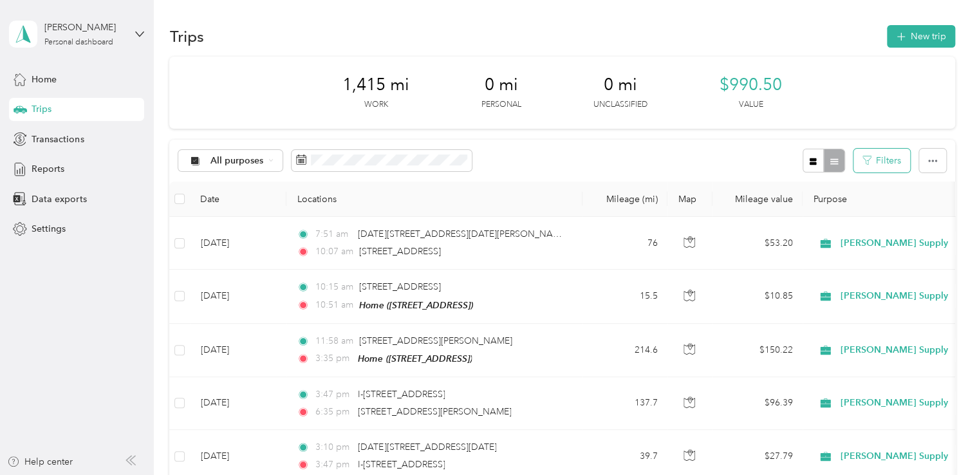
click at [864, 161] on icon "button" at bounding box center [866, 160] width 9 height 9
click at [922, 162] on button "button" at bounding box center [932, 161] width 27 height 24
click at [700, 166] on div "All purposes Filters" at bounding box center [561, 161] width 785 height 42
click at [301, 162] on icon at bounding box center [301, 159] width 10 height 10
click at [306, 160] on span at bounding box center [382, 161] width 180 height 22
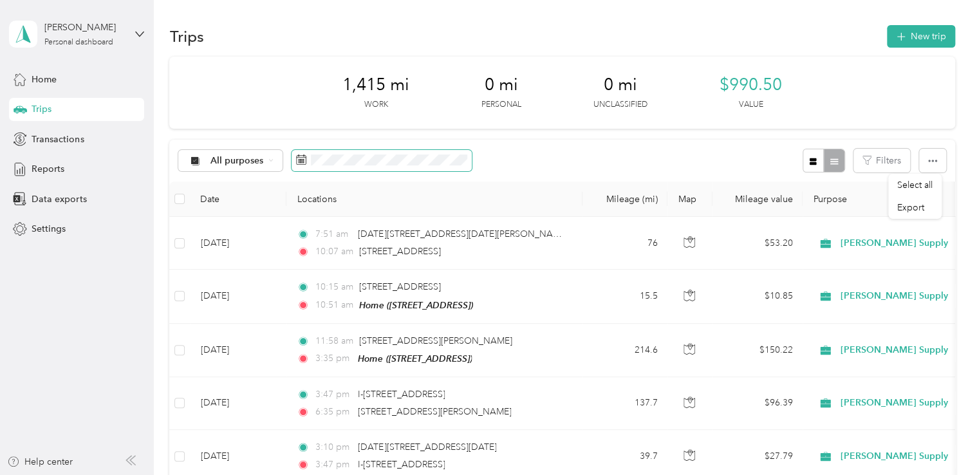
click at [306, 160] on span at bounding box center [382, 161] width 180 height 22
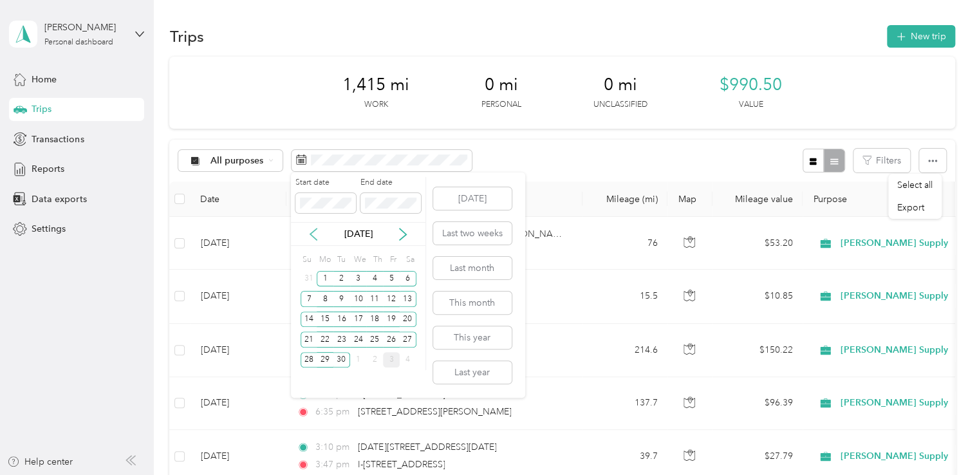
click at [314, 230] on icon at bounding box center [313, 234] width 6 height 12
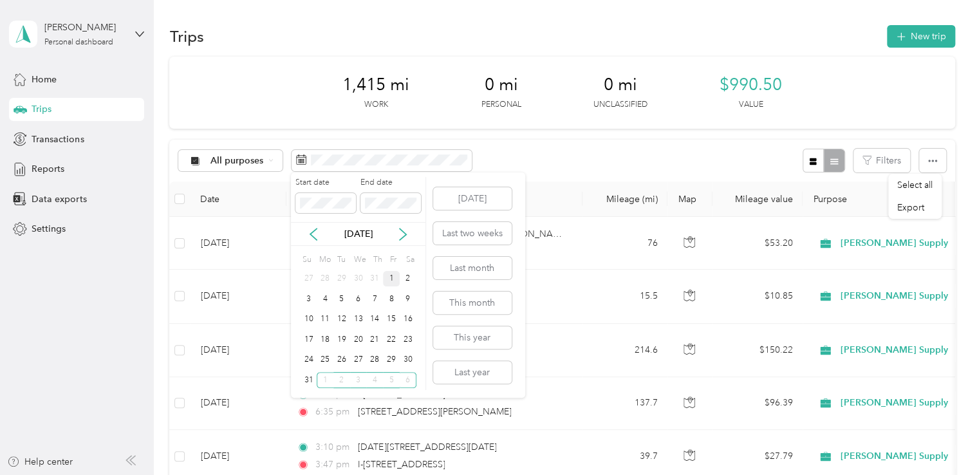
click at [391, 277] on div "1" at bounding box center [391, 279] width 17 height 16
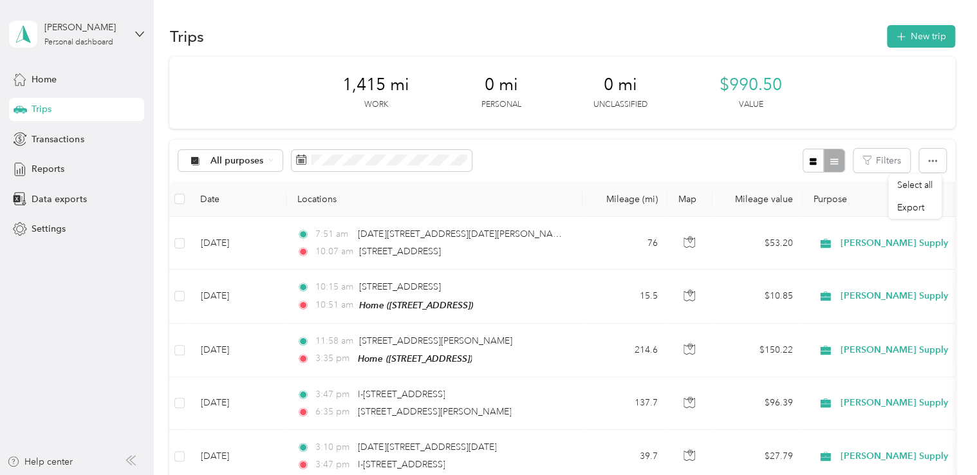
click at [628, 160] on div "All purposes Filters" at bounding box center [561, 161] width 785 height 42
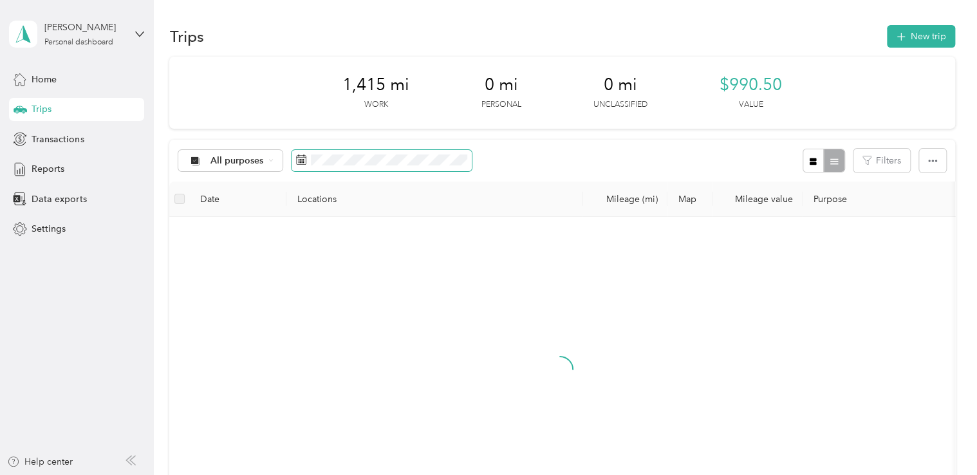
click at [299, 163] on icon at bounding box center [301, 159] width 10 height 10
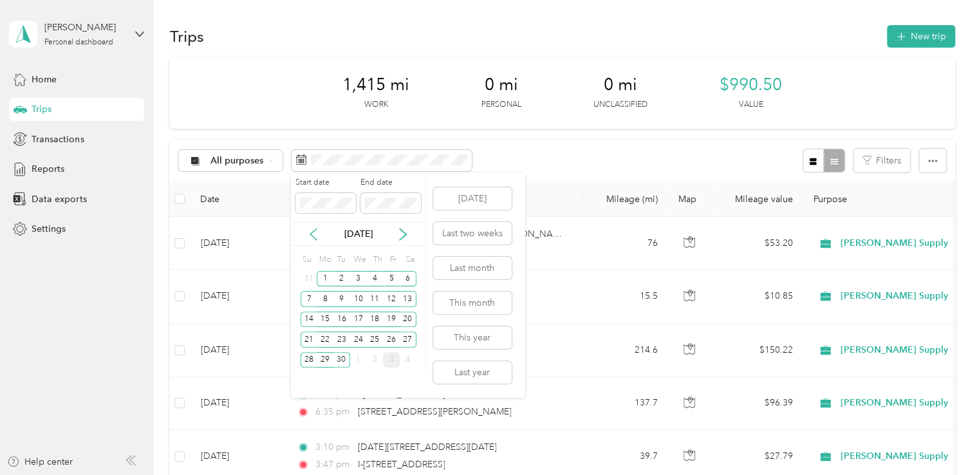
click at [318, 233] on icon at bounding box center [313, 234] width 13 height 13
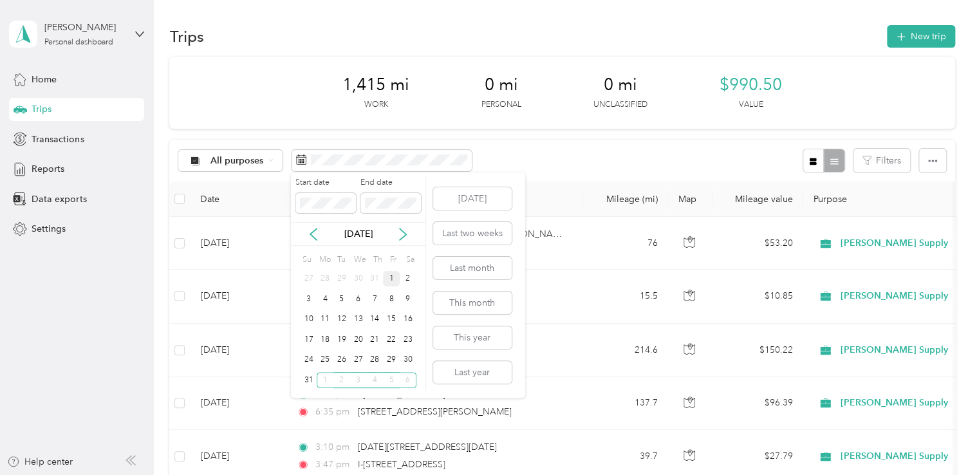
click at [393, 283] on div "1" at bounding box center [391, 279] width 17 height 16
click at [342, 184] on label "Start date" at bounding box center [325, 183] width 60 height 12
click at [349, 172] on div "Start date End date Aug 2025 Su Mo Tu We Th Fr Sa 27 28 29 30 31 1 2 3 4 5 6 7 …" at bounding box center [358, 284] width 135 height 225
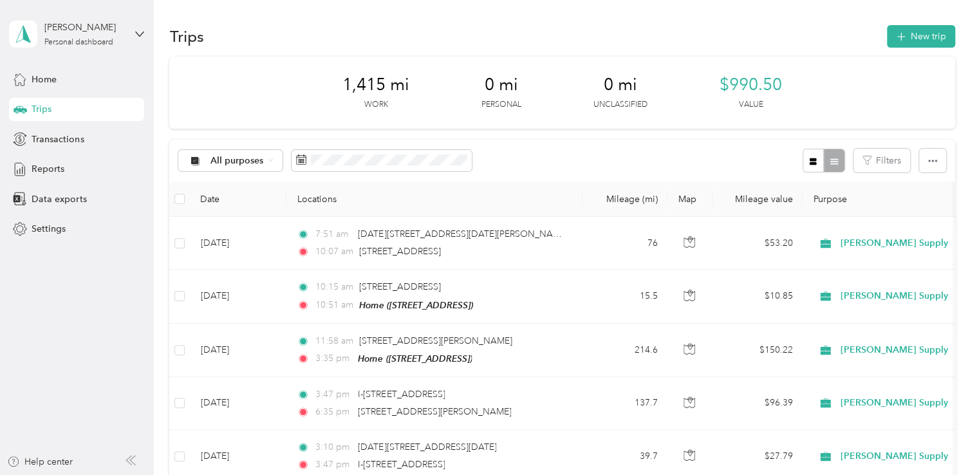
click at [530, 175] on div "All purposes Filters" at bounding box center [561, 161] width 785 height 42
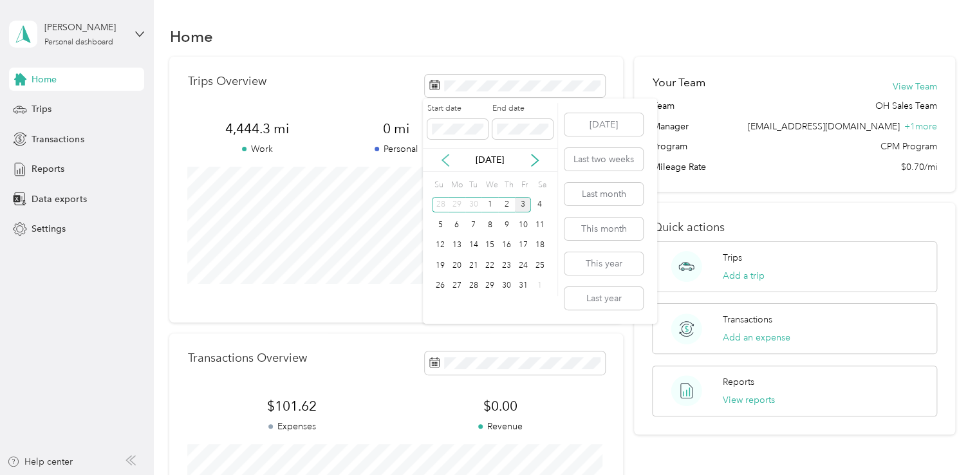
click at [442, 158] on icon at bounding box center [445, 160] width 13 height 13
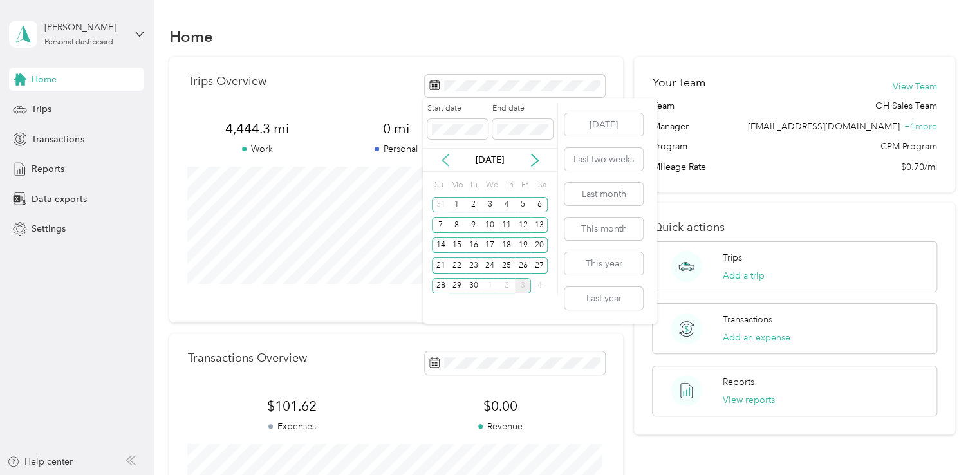
click at [442, 158] on icon at bounding box center [445, 160] width 13 height 13
click at [519, 210] on div "1" at bounding box center [523, 205] width 17 height 16
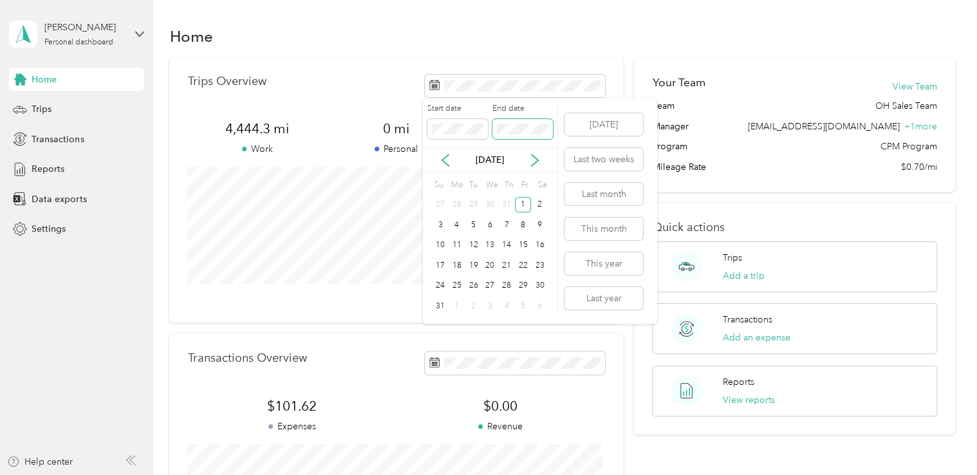
click at [526, 138] on span at bounding box center [522, 129] width 60 height 21
click at [534, 161] on icon at bounding box center [534, 160] width 13 height 13
click at [475, 290] on div "30" at bounding box center [473, 286] width 17 height 16
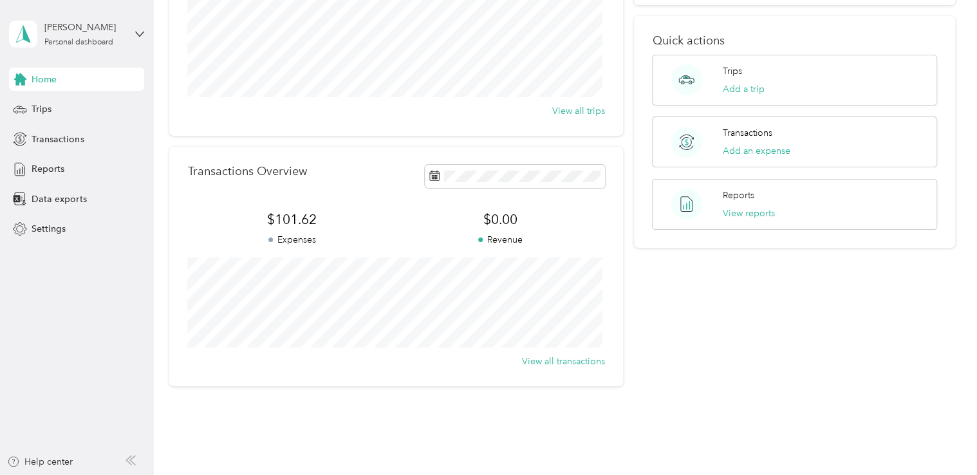
scroll to position [193, 0]
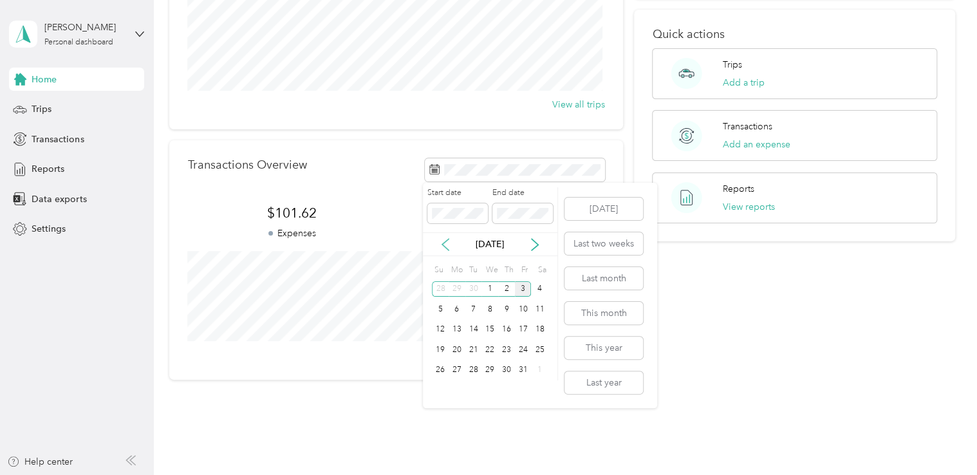
click at [443, 239] on icon at bounding box center [445, 244] width 13 height 13
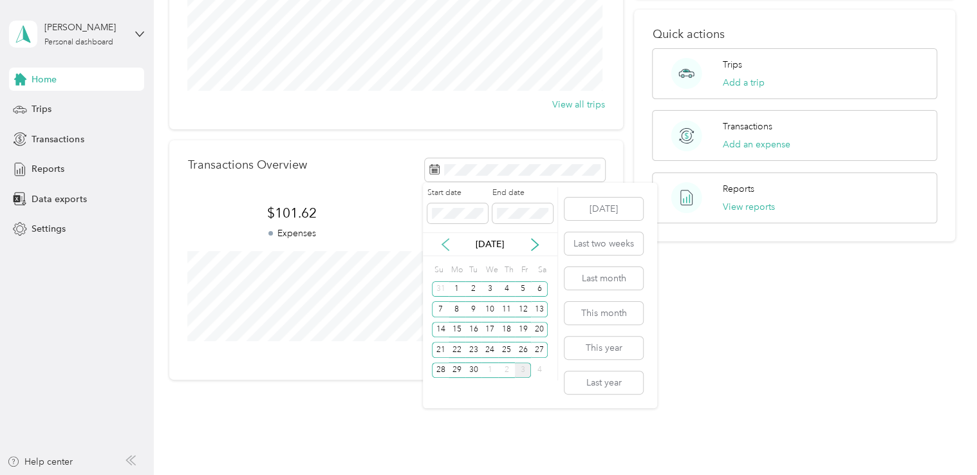
click at [443, 239] on icon at bounding box center [445, 244] width 13 height 13
click at [523, 284] on div "1" at bounding box center [523, 289] width 17 height 16
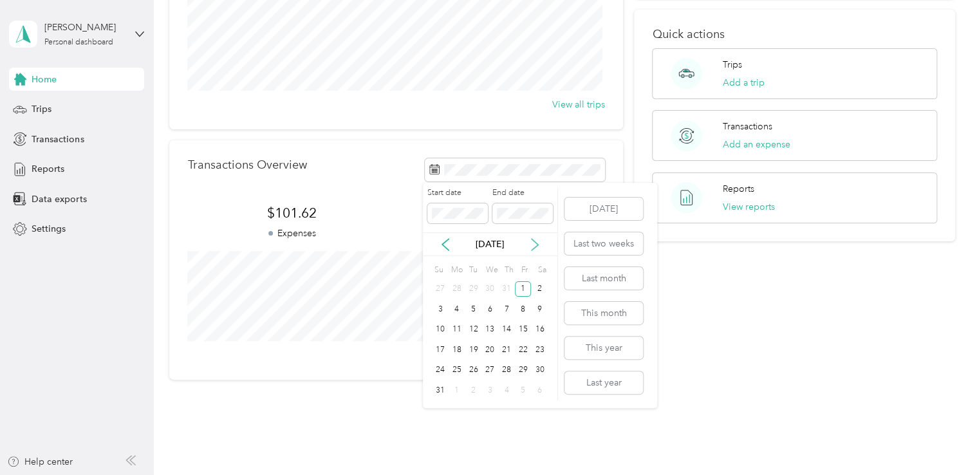
click at [535, 248] on icon at bounding box center [534, 244] width 13 height 13
click at [474, 366] on div "30" at bounding box center [473, 370] width 17 height 16
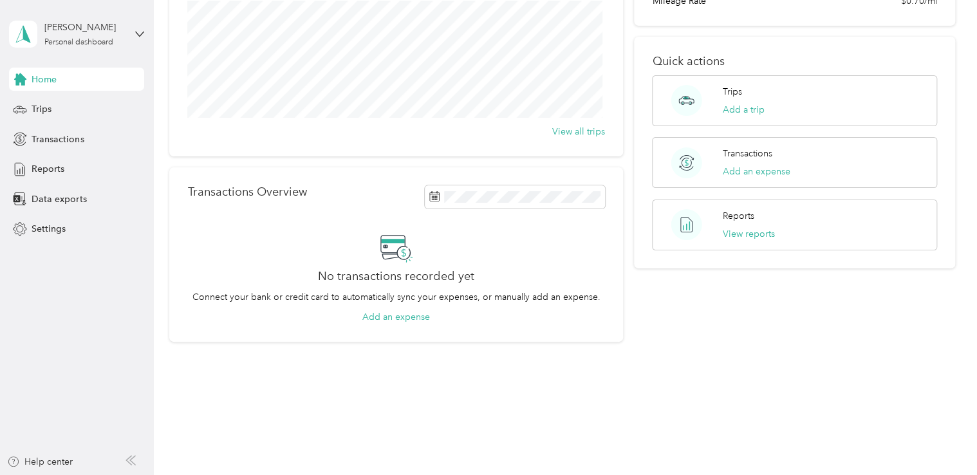
scroll to position [165, 0]
click at [407, 325] on div "Transactions Overview No transactions recorded yet Connect your bank or credit …" at bounding box center [395, 255] width 453 height 174
click at [404, 319] on button "Add an expense" at bounding box center [396, 318] width 68 height 14
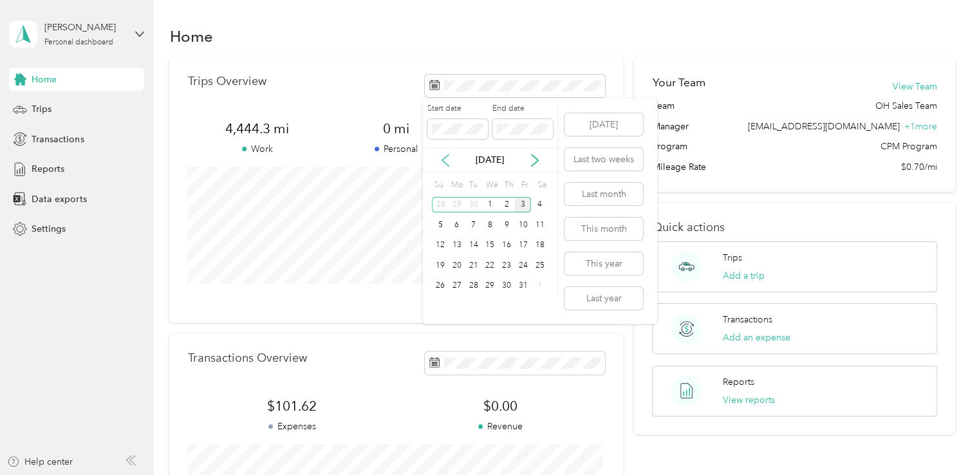
click at [444, 158] on icon at bounding box center [445, 160] width 6 height 12
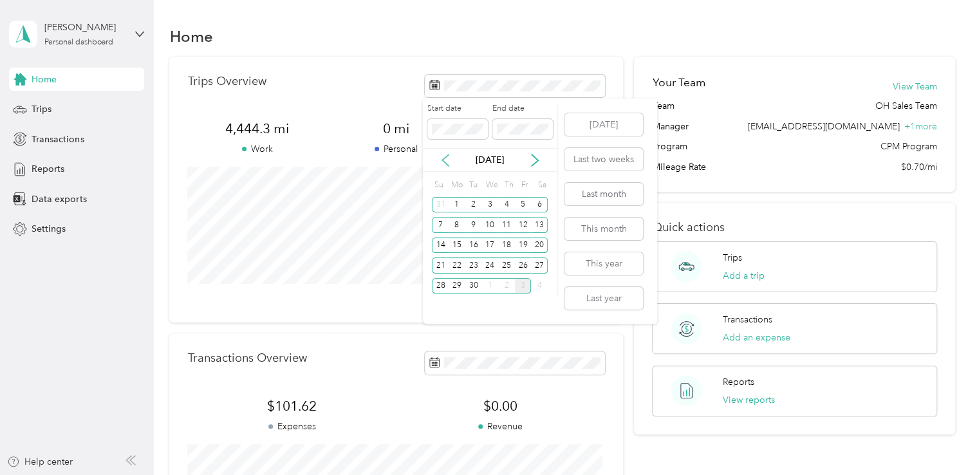
click at [444, 159] on icon at bounding box center [445, 160] width 13 height 13
click at [524, 205] on div "1" at bounding box center [523, 205] width 17 height 16
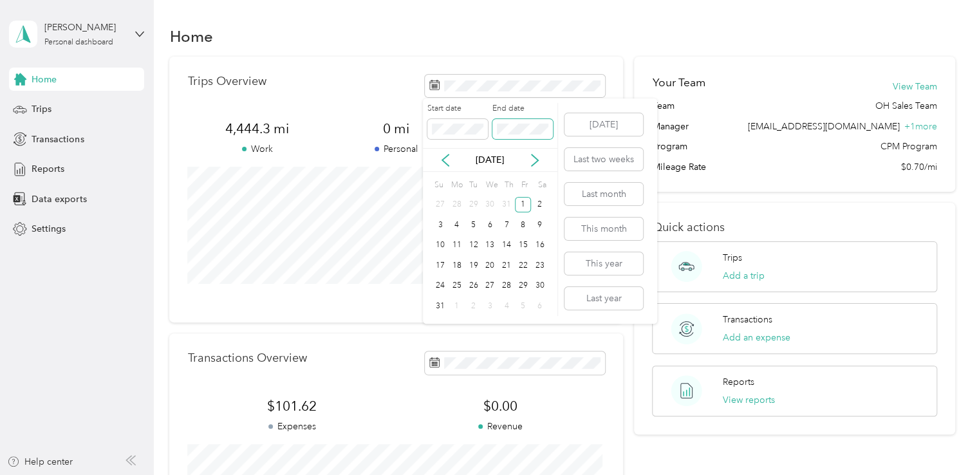
click at [537, 121] on span at bounding box center [522, 129] width 60 height 21
click at [531, 174] on div "Start date End date Aug 2025 Su Mo Tu We Th Fr Sa 27 28 29 30 31 1 2 3 4 5 6 7 …" at bounding box center [490, 209] width 135 height 213
click at [533, 167] on div "Aug 2025" at bounding box center [490, 160] width 135 height 24
click at [534, 163] on icon at bounding box center [535, 160] width 6 height 12
click at [475, 286] on div "30" at bounding box center [473, 286] width 17 height 16
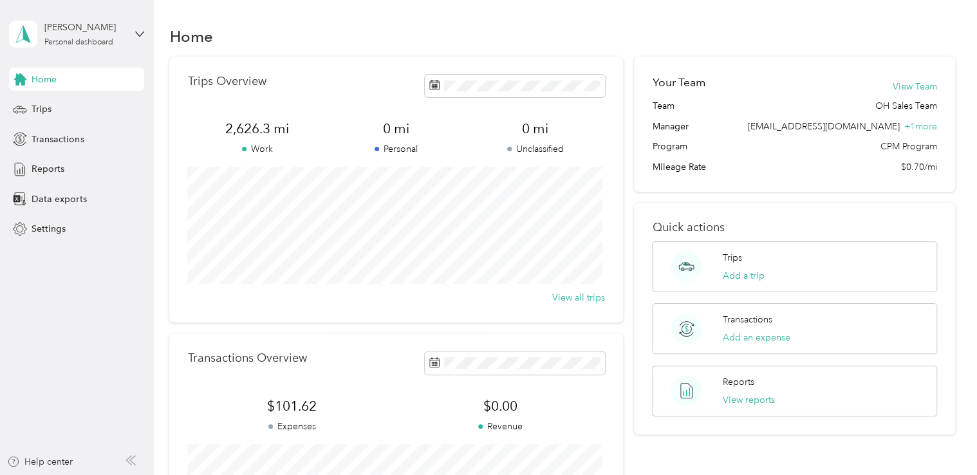
drag, startPoint x: 553, startPoint y: 292, endPoint x: 343, endPoint y: 135, distance: 262.1
click at [337, 131] on span "0 mi" at bounding box center [396, 129] width 139 height 18
click at [580, 295] on button "View all trips" at bounding box center [578, 298] width 53 height 14
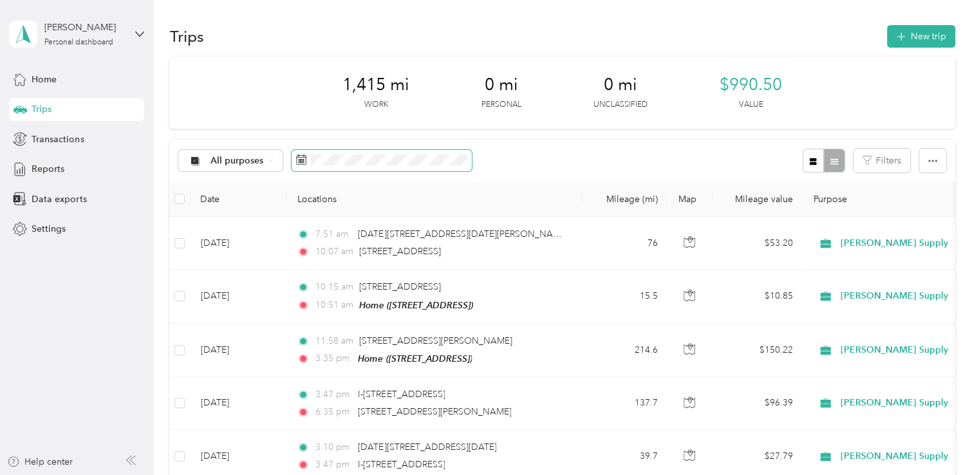
click at [307, 156] on span at bounding box center [382, 161] width 180 height 22
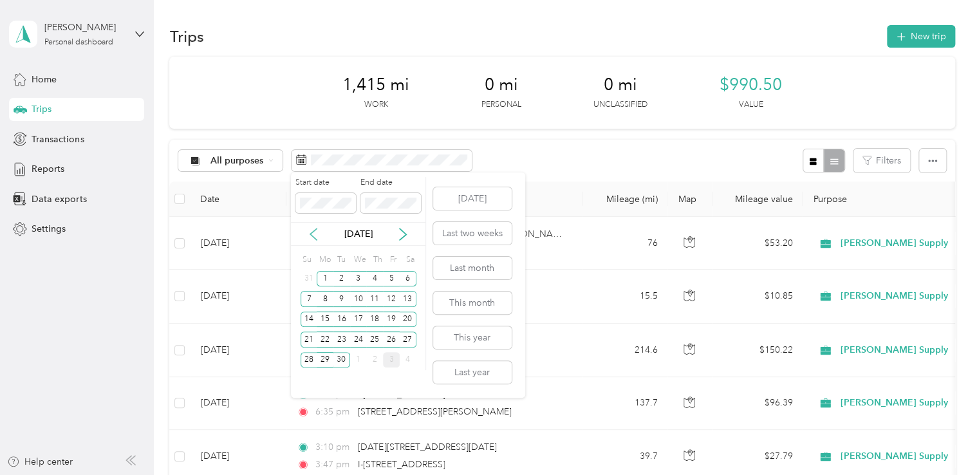
click at [319, 230] on icon at bounding box center [313, 234] width 13 height 13
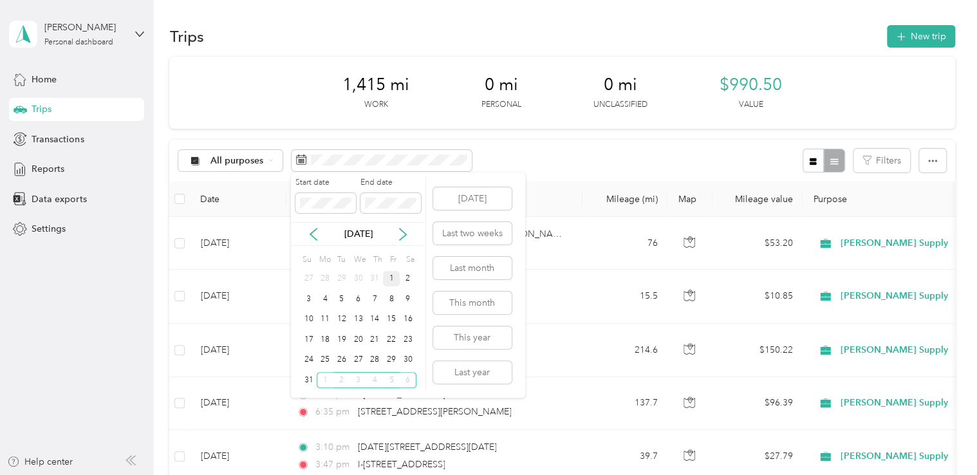
click at [389, 277] on div "1" at bounding box center [391, 279] width 17 height 16
click at [402, 236] on icon at bounding box center [402, 234] width 13 height 13
click at [343, 360] on div "30" at bounding box center [341, 360] width 17 height 16
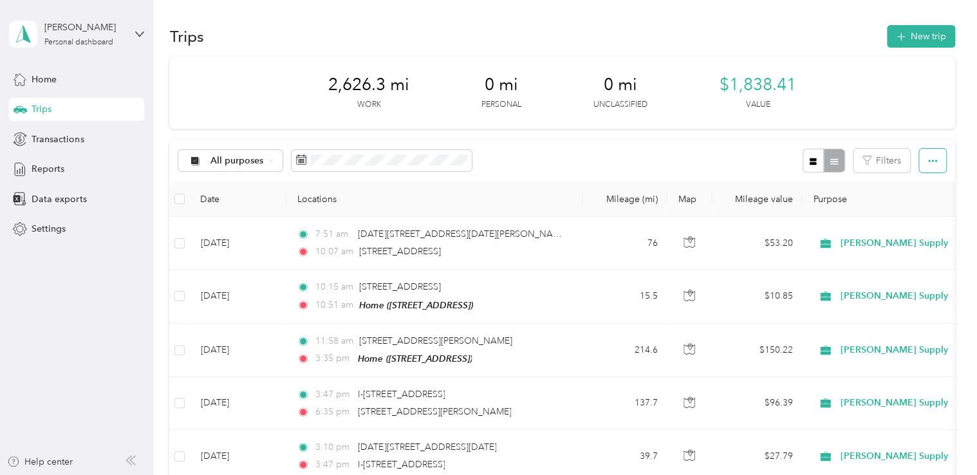
click at [937, 168] on button "button" at bounding box center [932, 161] width 27 height 24
click at [910, 215] on li "Export" at bounding box center [914, 207] width 53 height 23
click at [929, 161] on icon "button" at bounding box center [932, 161] width 9 height 3
click at [916, 210] on span "Export" at bounding box center [910, 207] width 27 height 11
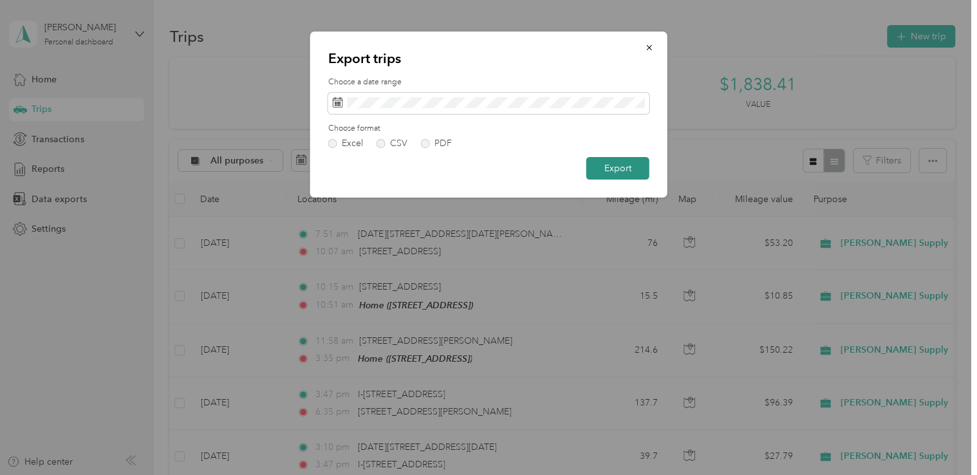
click at [617, 167] on button "Export" at bounding box center [617, 168] width 63 height 23
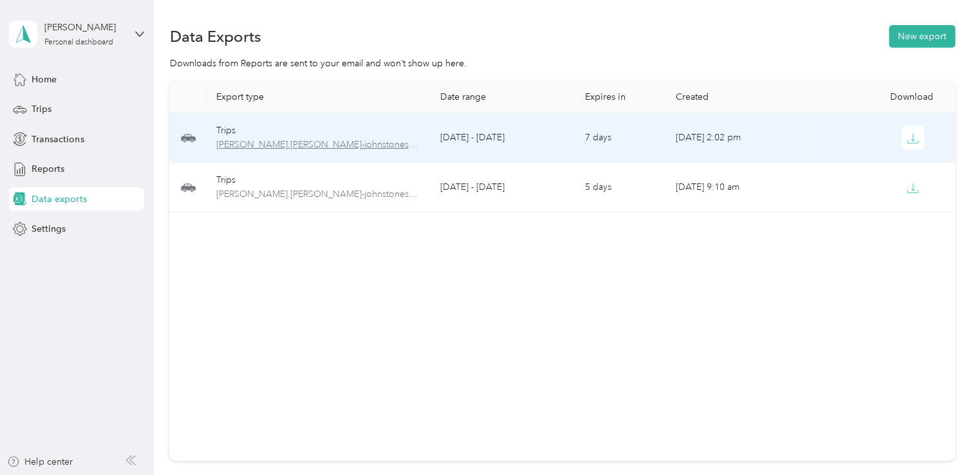
click at [351, 142] on span "tim.jenks-johnstonesolutions.com-trips-2025-08-01-2025-09-30.xlsx" at bounding box center [318, 145] width 204 height 14
click at [902, 135] on button "button" at bounding box center [913, 137] width 23 height 23
